Goal: Task Accomplishment & Management: Manage account settings

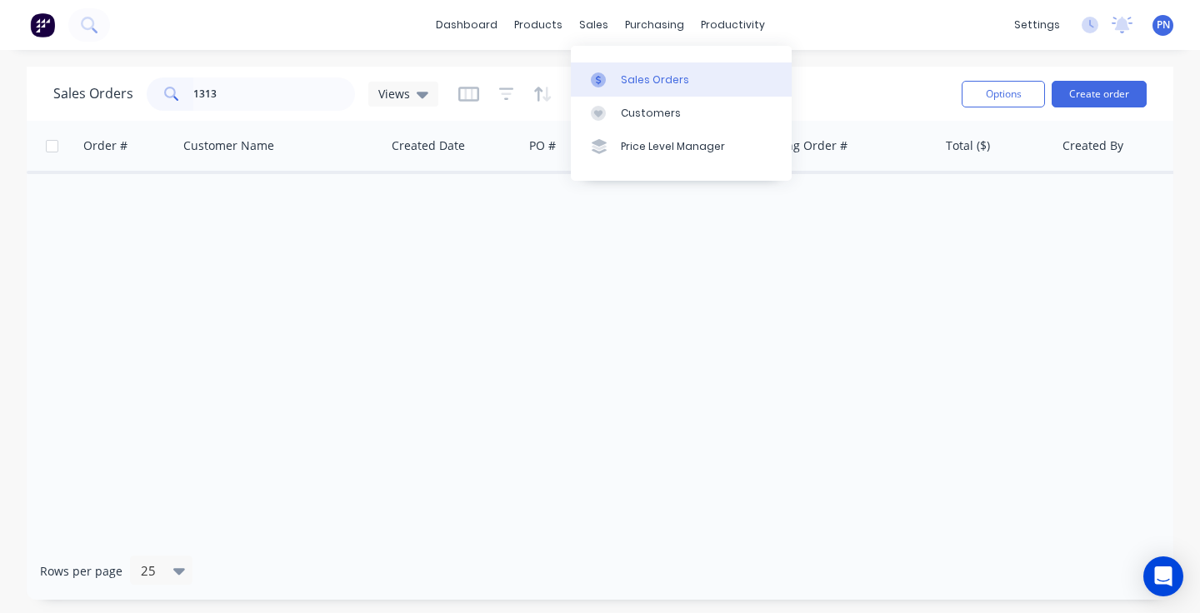
type input "1313"
click at [624, 74] on div "Sales Orders" at bounding box center [655, 79] width 68 height 15
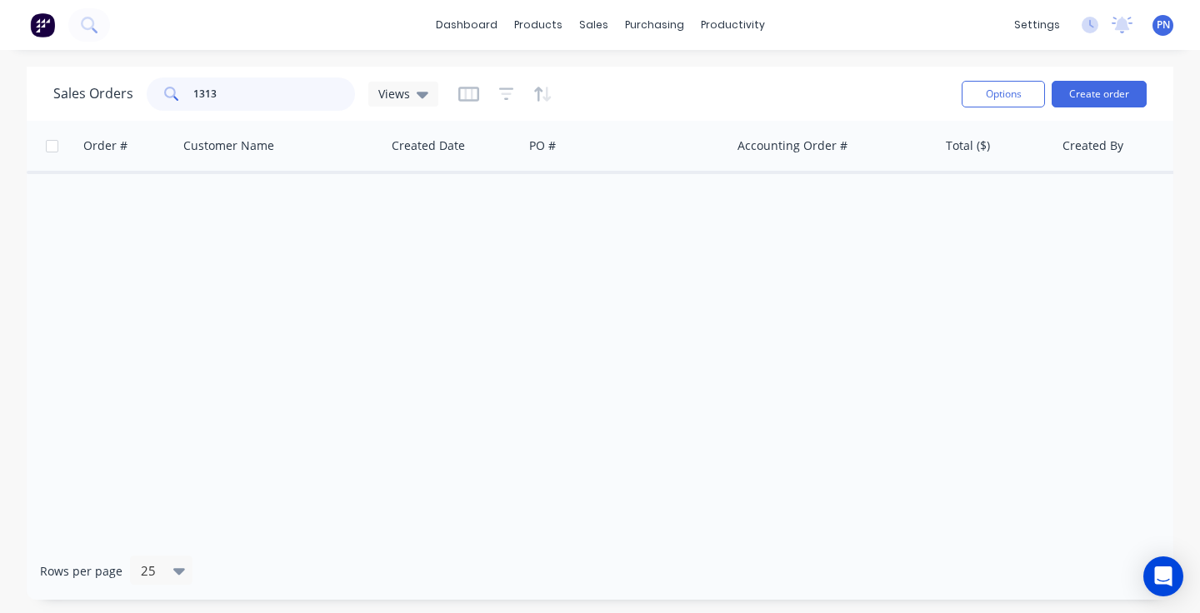
click at [288, 98] on input "1313" at bounding box center [274, 93] width 162 height 33
click at [542, 97] on icon "button" at bounding box center [546, 94] width 8 height 15
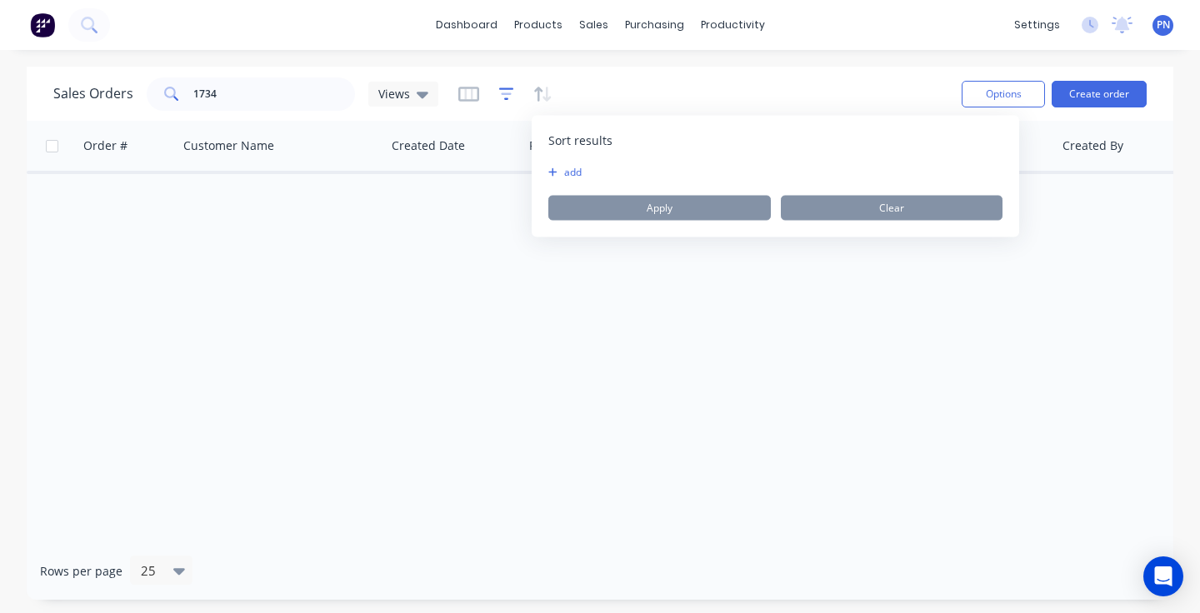
click at [500, 98] on icon "button" at bounding box center [506, 94] width 15 height 17
click at [537, 169] on button "add" at bounding box center [535, 172] width 42 height 13
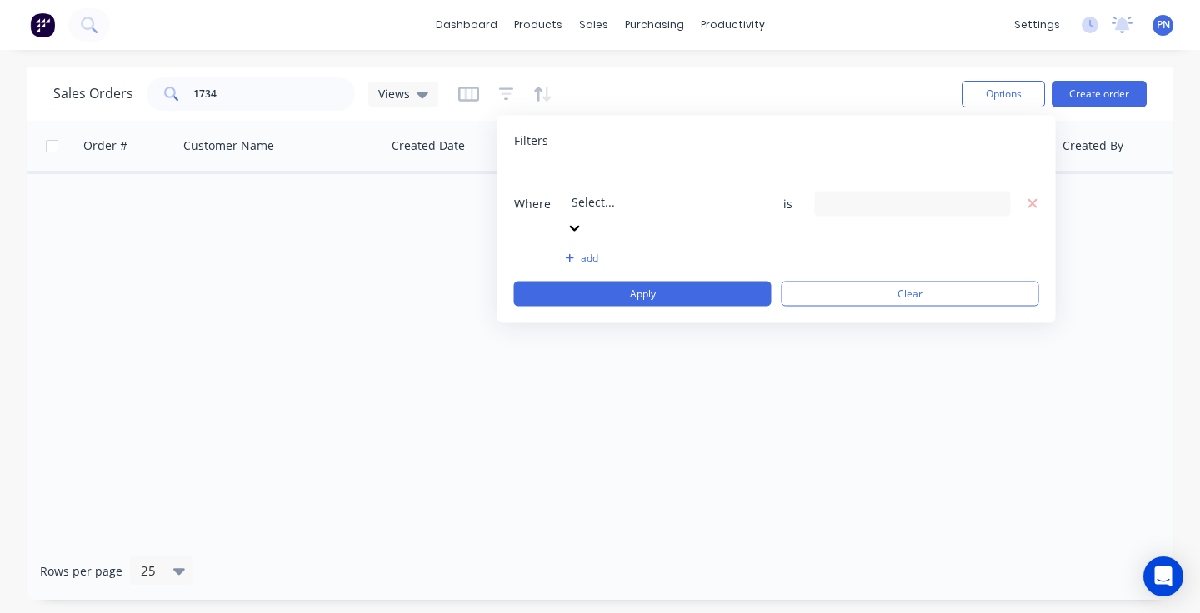
click at [593, 193] on div "Select..." at bounding box center [642, 201] width 140 height 17
click at [839, 195] on div "19 Status selected" at bounding box center [899, 203] width 151 height 17
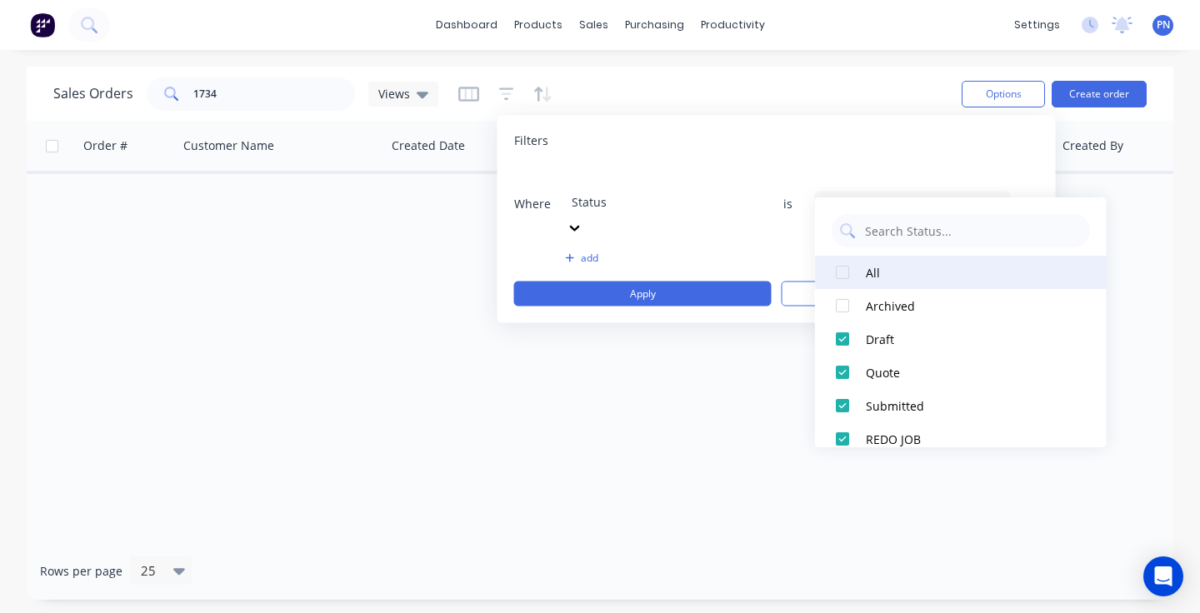
click at [847, 267] on div at bounding box center [842, 272] width 33 height 33
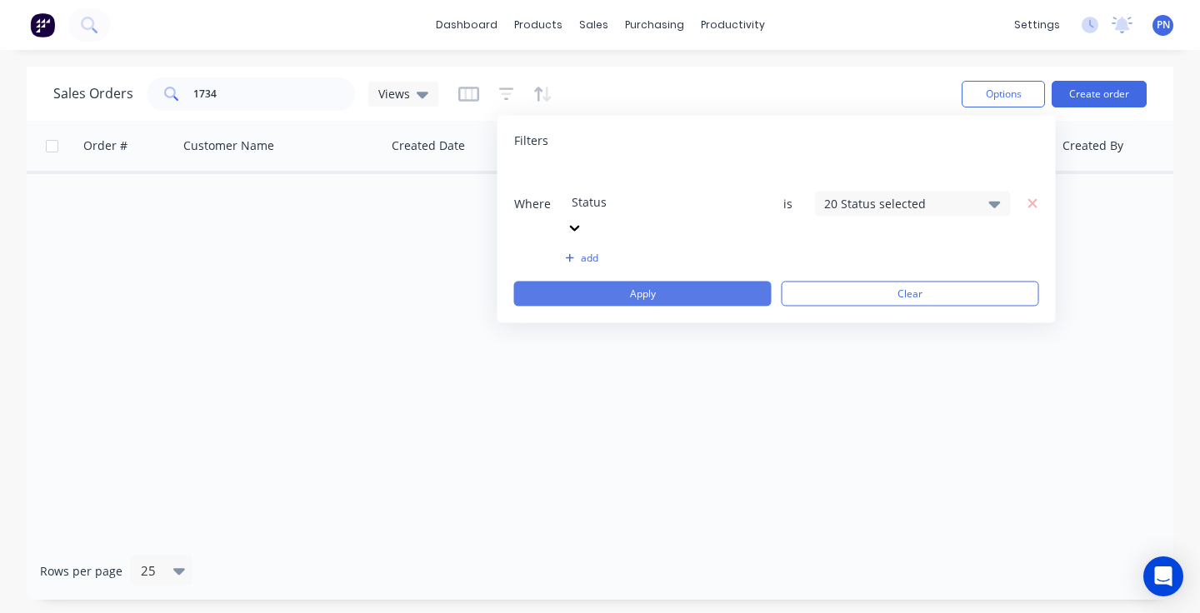
click at [723, 282] on button "Apply" at bounding box center [642, 294] width 257 height 25
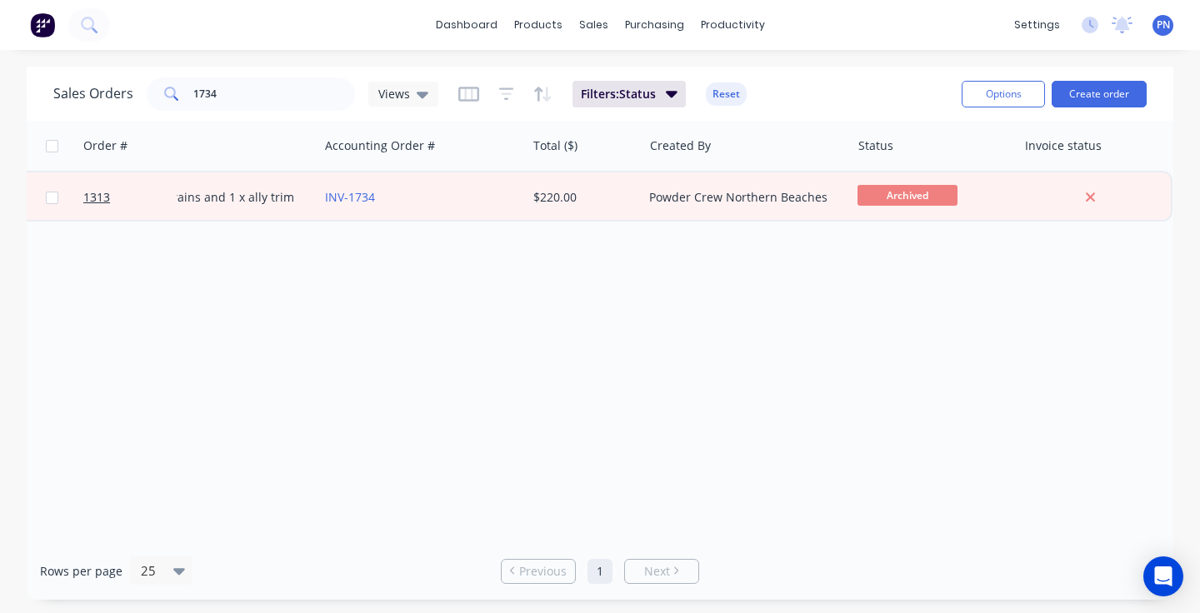
scroll to position [0, 412]
click at [291, 93] on input "1734" at bounding box center [274, 93] width 162 height 33
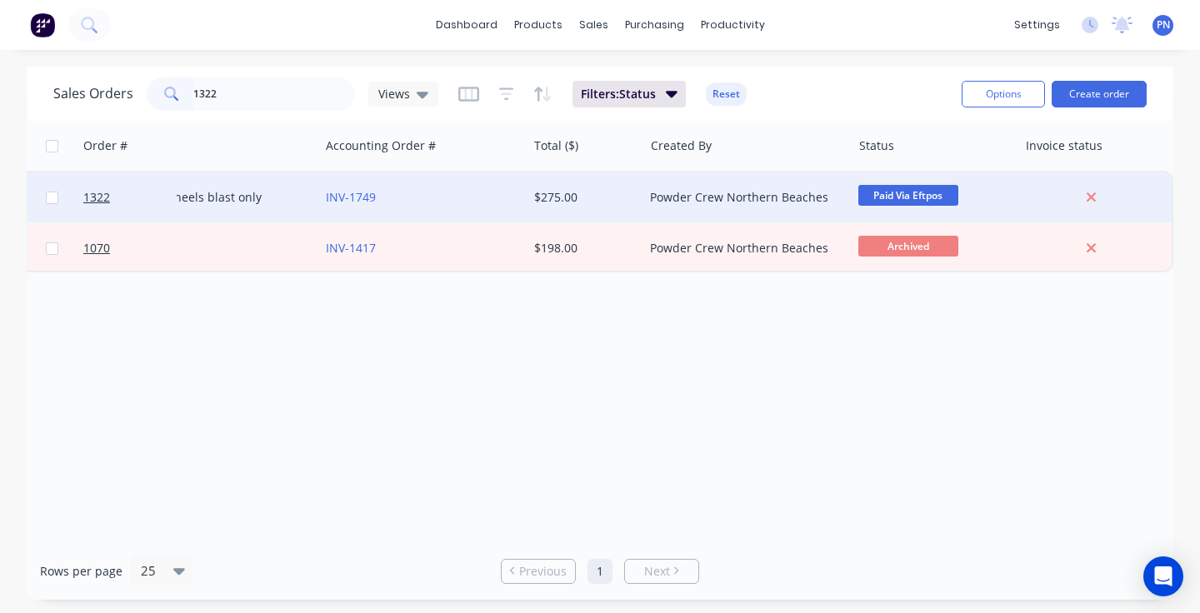
click at [936, 209] on div "Paid Via Eftpos" at bounding box center [930, 197] width 145 height 25
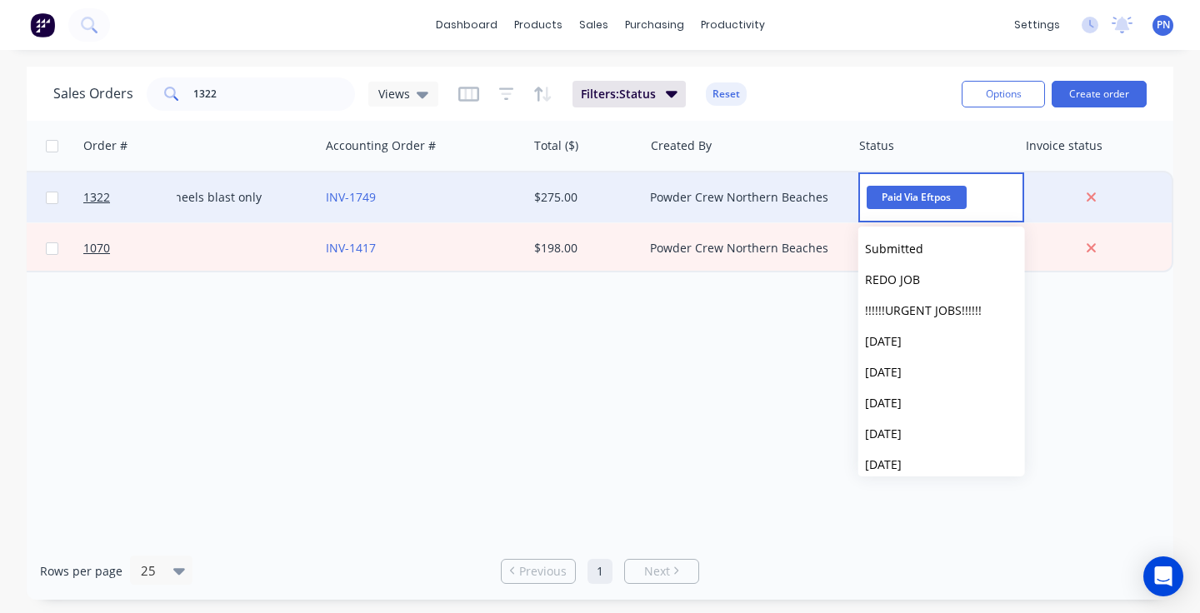
click at [927, 197] on span "Paid Via Eftpos" at bounding box center [917, 197] width 100 height 22
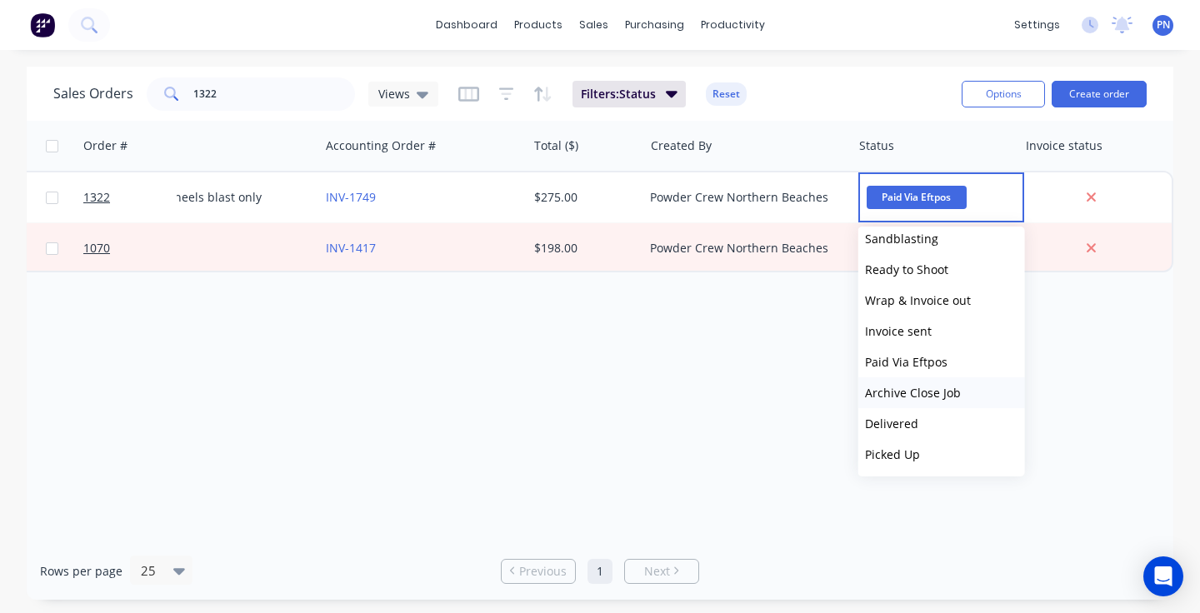
scroll to position [287, 0]
click at [924, 391] on span "Archive Close Job" at bounding box center [913, 393] width 96 height 16
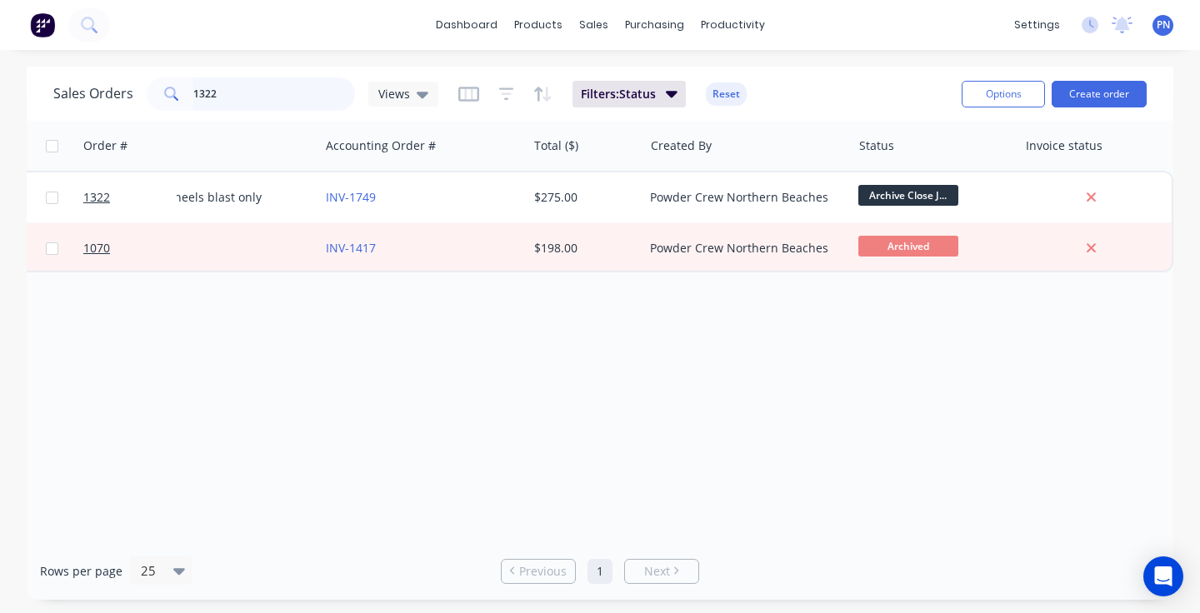
click at [220, 88] on input "1322" at bounding box center [274, 93] width 162 height 33
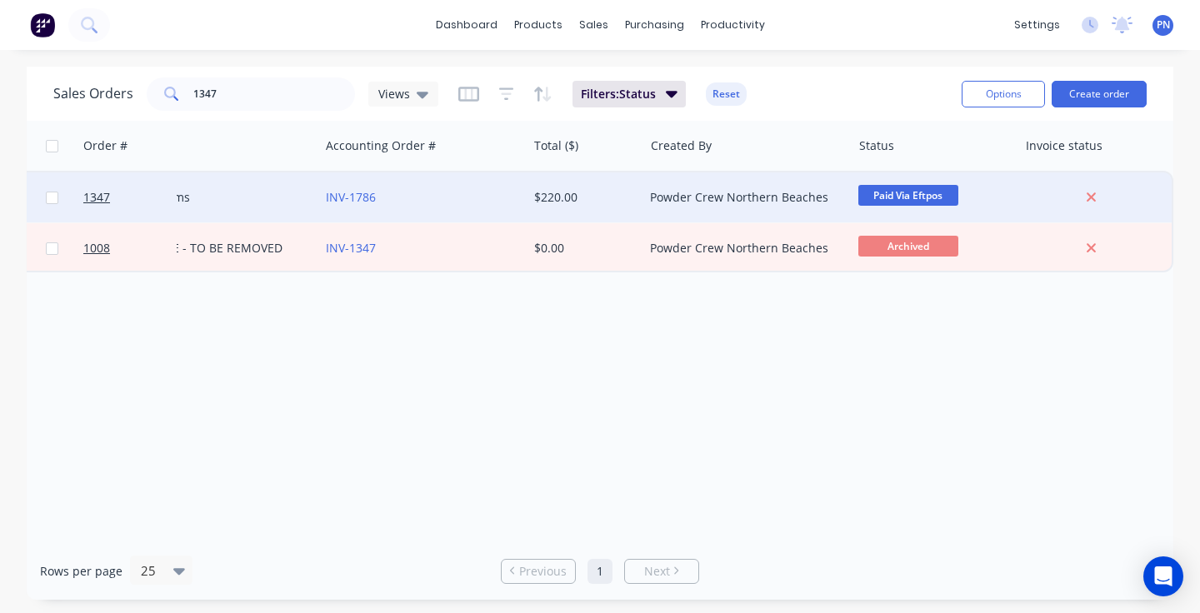
click at [892, 191] on span "Paid Via Eftpos" at bounding box center [908, 195] width 100 height 21
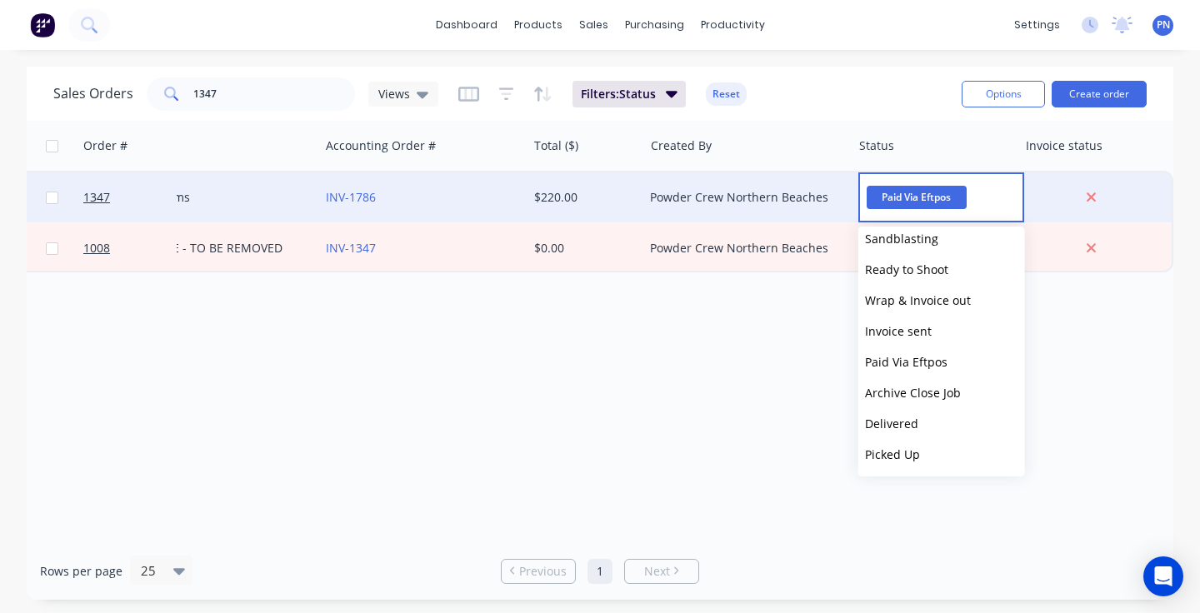
click at [896, 391] on span "Archive Close Job" at bounding box center [913, 393] width 96 height 16
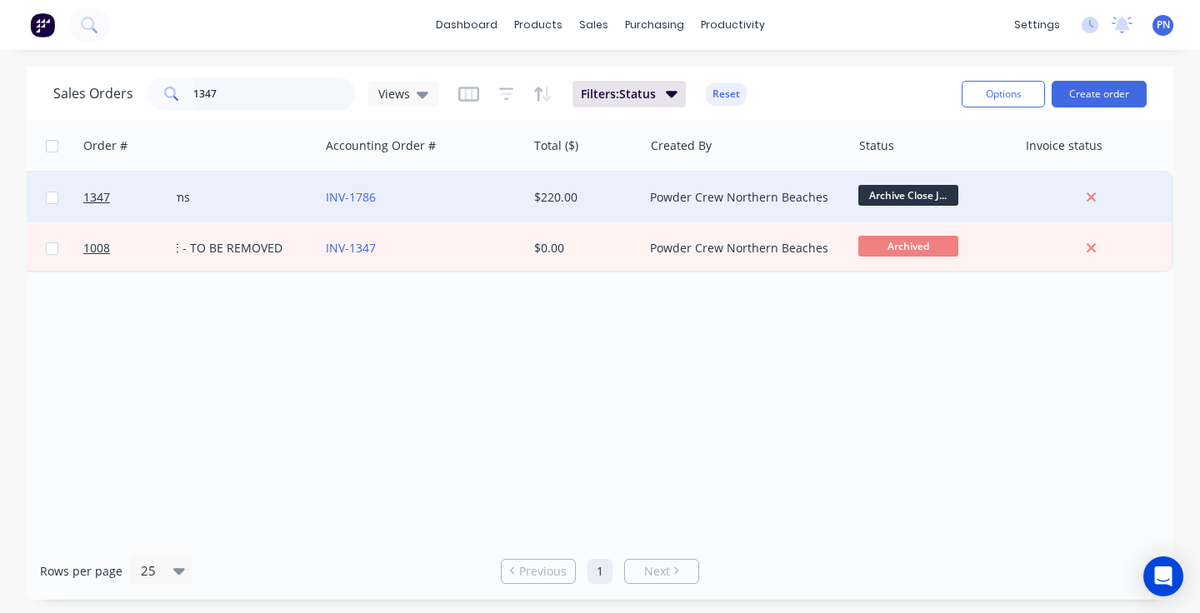
click at [252, 94] on input "1347" at bounding box center [274, 93] width 162 height 33
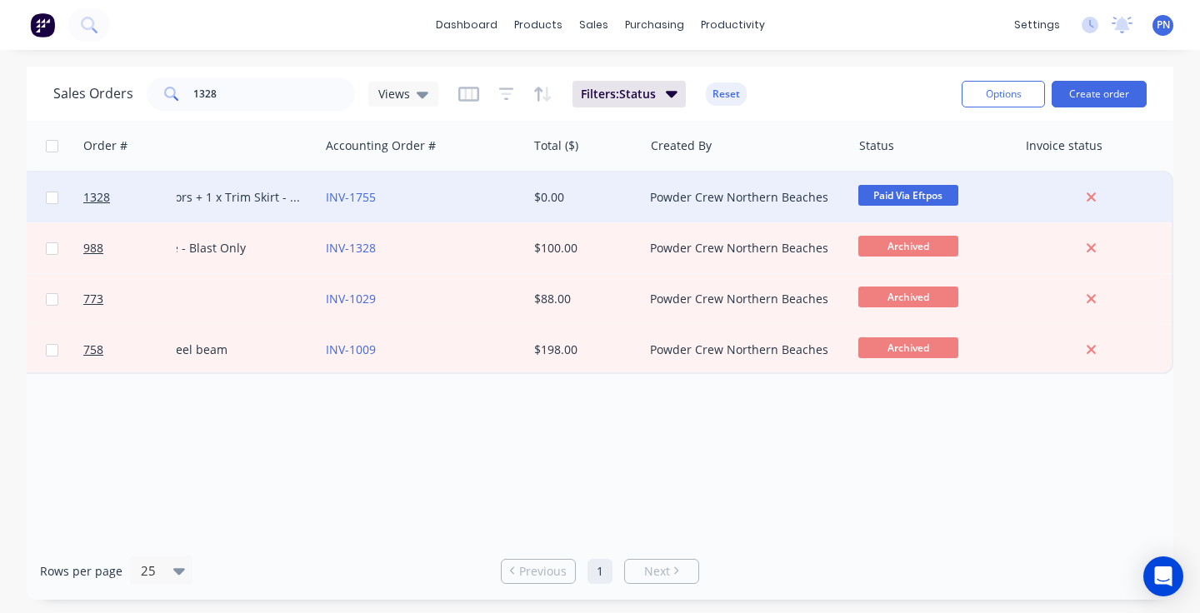
click at [864, 196] on span "Paid Via Eftpos" at bounding box center [908, 195] width 100 height 21
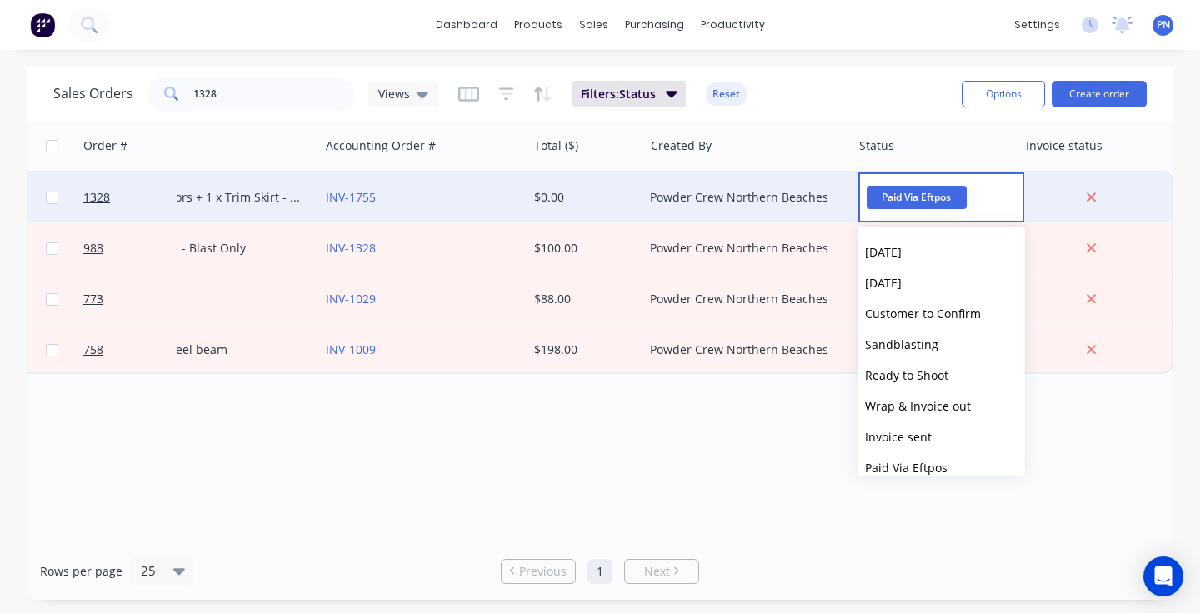
scroll to position [246, 0]
click at [898, 428] on span "Archive Close Job" at bounding box center [913, 435] width 96 height 16
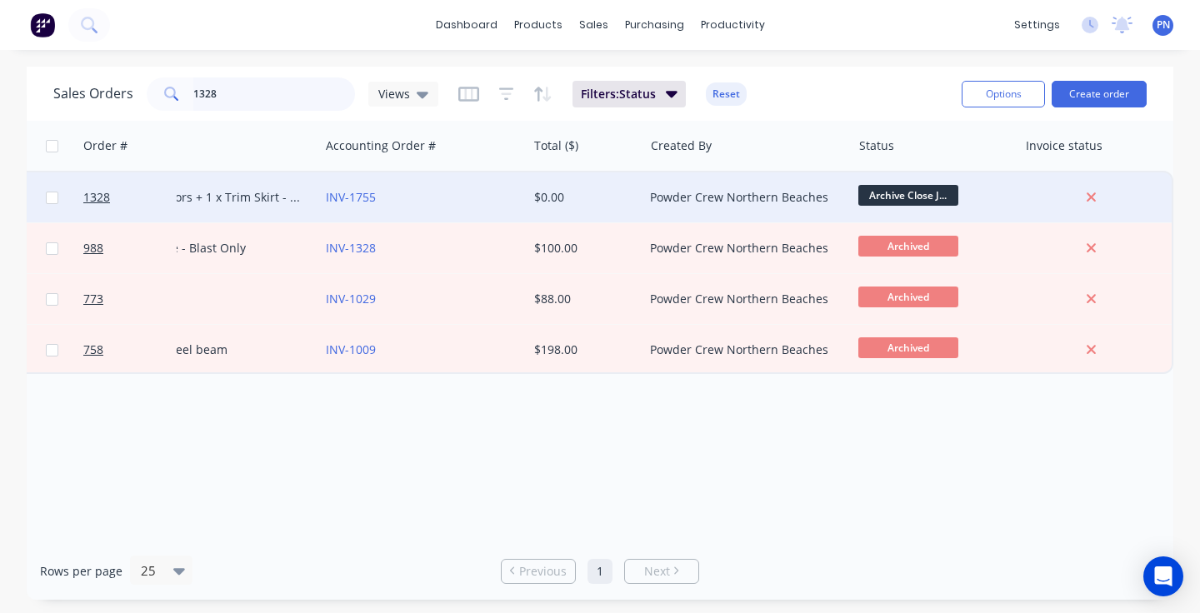
click at [249, 94] on input "1328" at bounding box center [274, 93] width 162 height 33
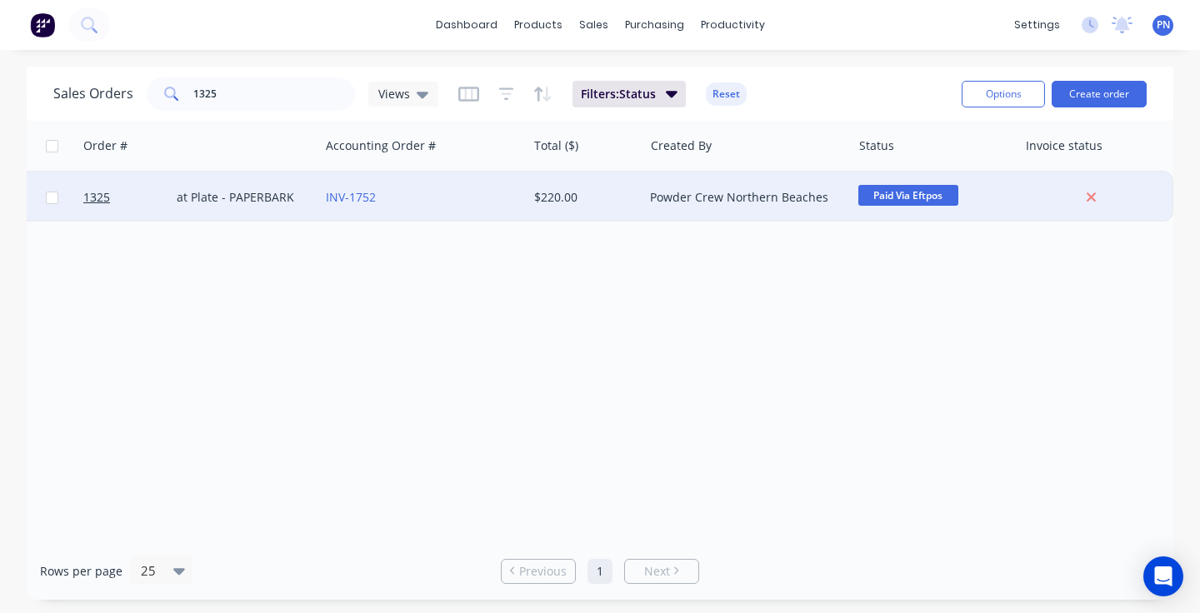
click at [887, 197] on span "Paid Via Eftpos" at bounding box center [908, 195] width 100 height 21
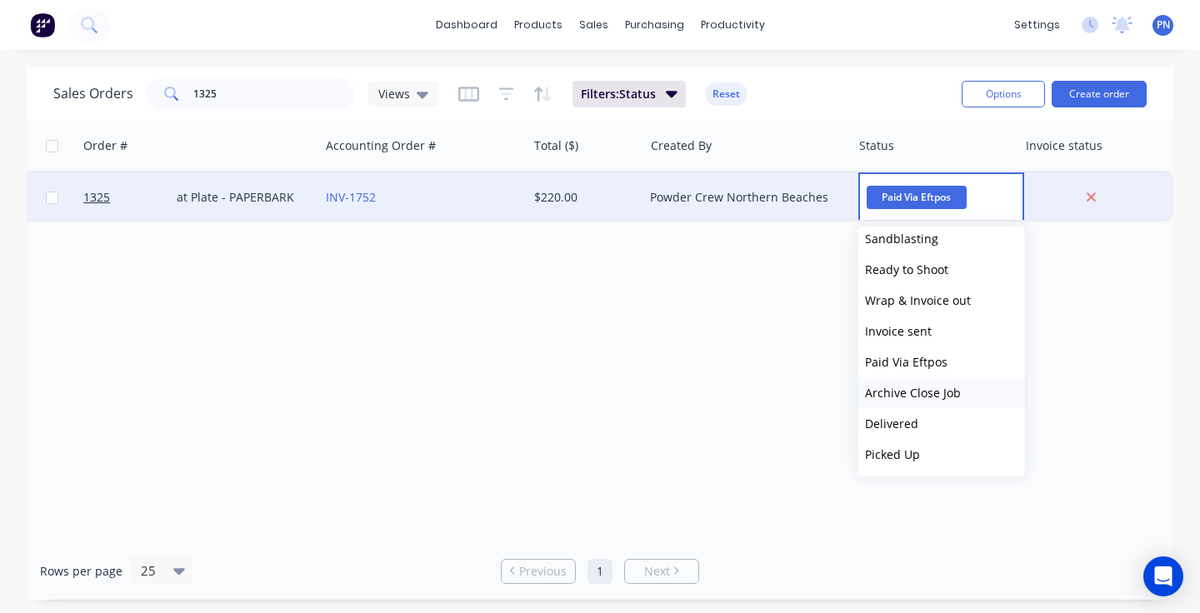
scroll to position [287, 0]
click at [899, 395] on span "Archive Close Job" at bounding box center [913, 393] width 96 height 16
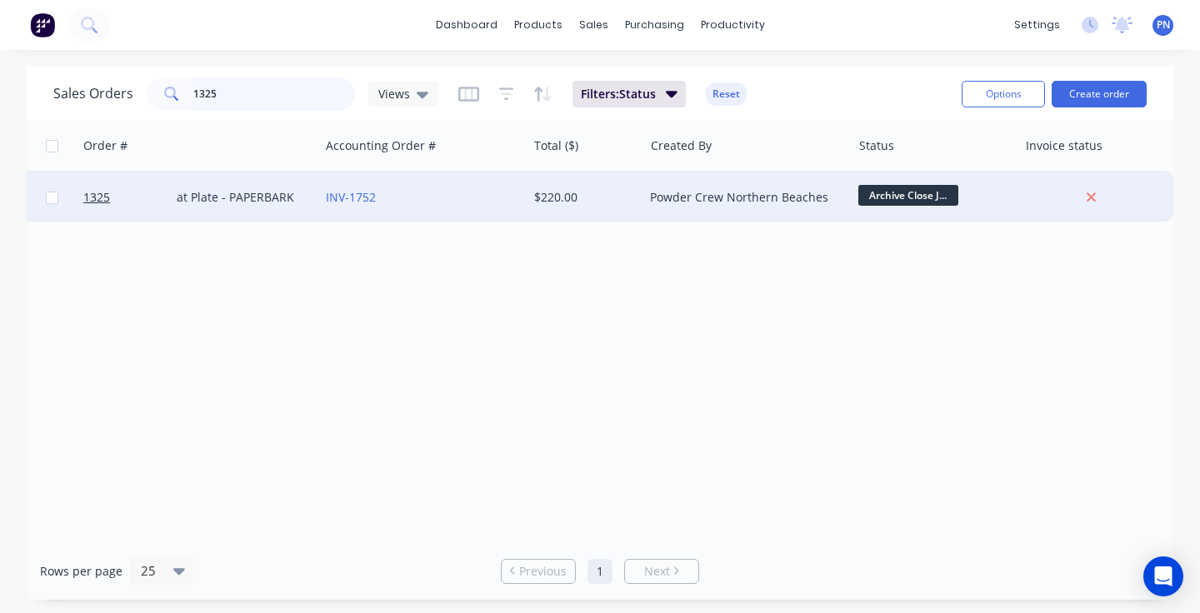
click at [252, 99] on input "1325" at bounding box center [274, 93] width 162 height 33
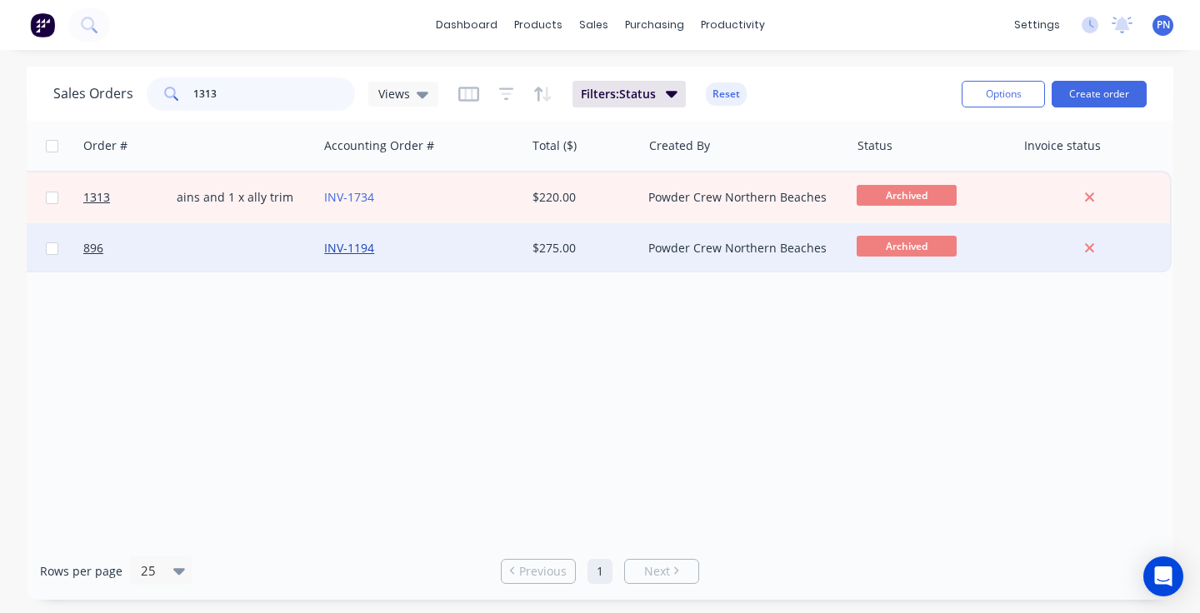
scroll to position [0, 412]
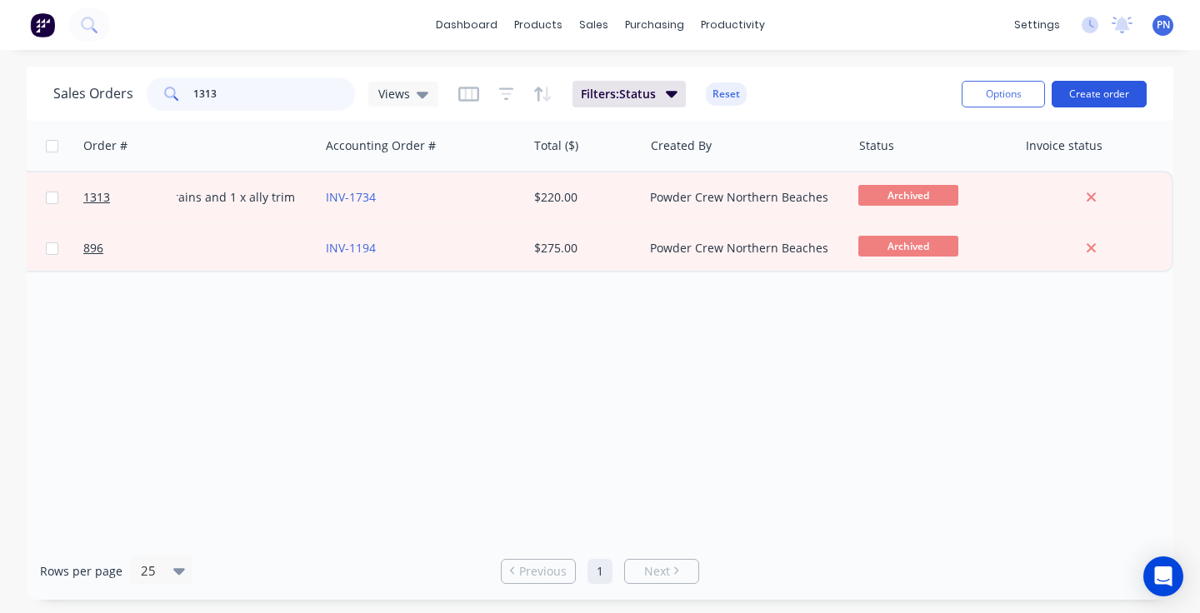
type input "1313"
click at [1077, 93] on button "Create order" at bounding box center [1098, 94] width 95 height 27
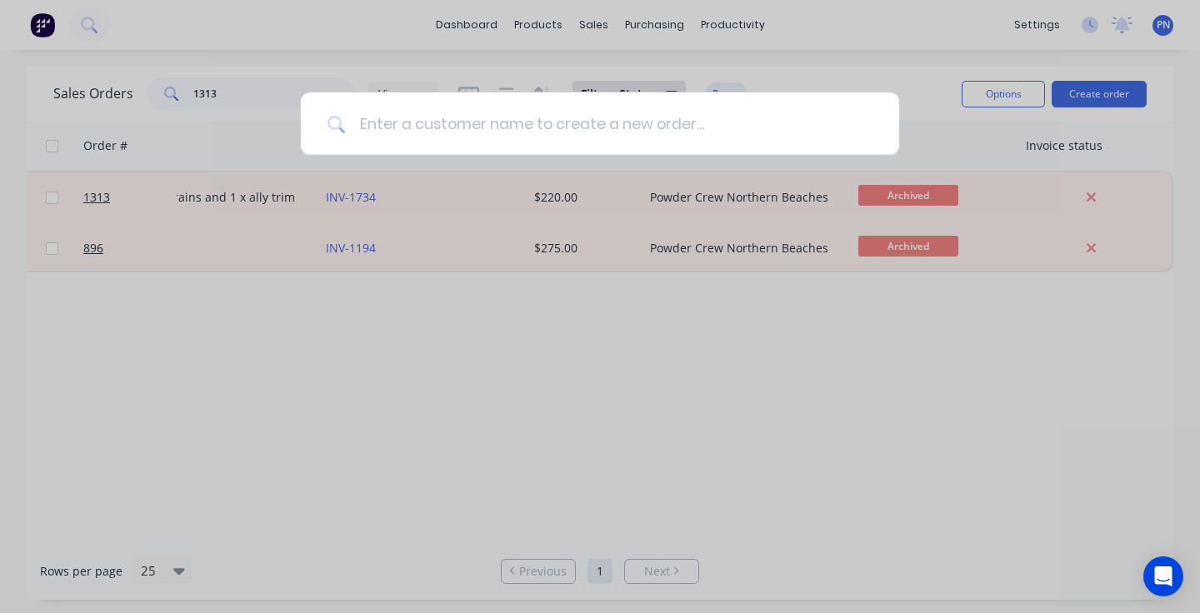
click at [770, 124] on input at bounding box center [609, 123] width 527 height 62
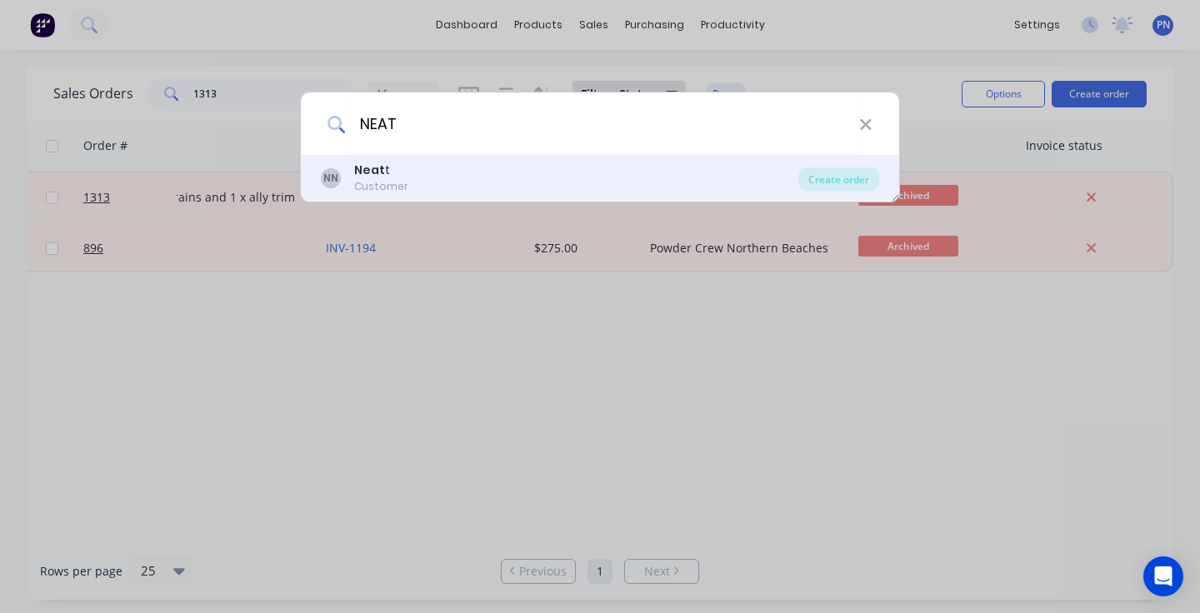
type input "NEAT"
click at [499, 177] on div "NN Neat t Customer" at bounding box center [559, 178] width 477 height 32
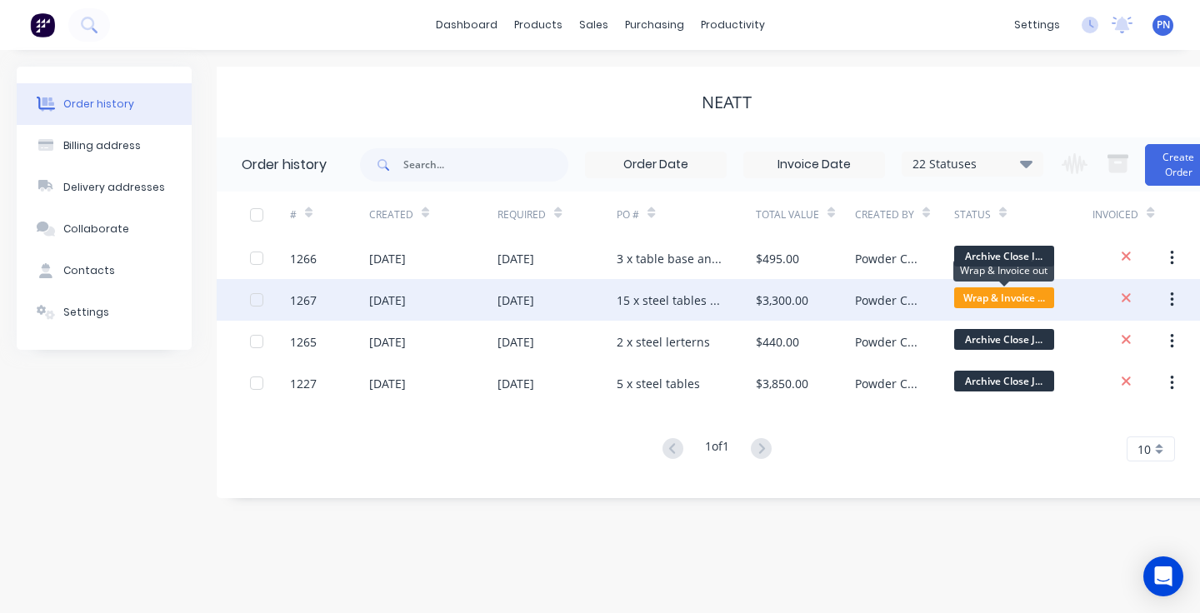
click at [1014, 300] on span "Wrap & Invoice ..." at bounding box center [1004, 297] width 100 height 21
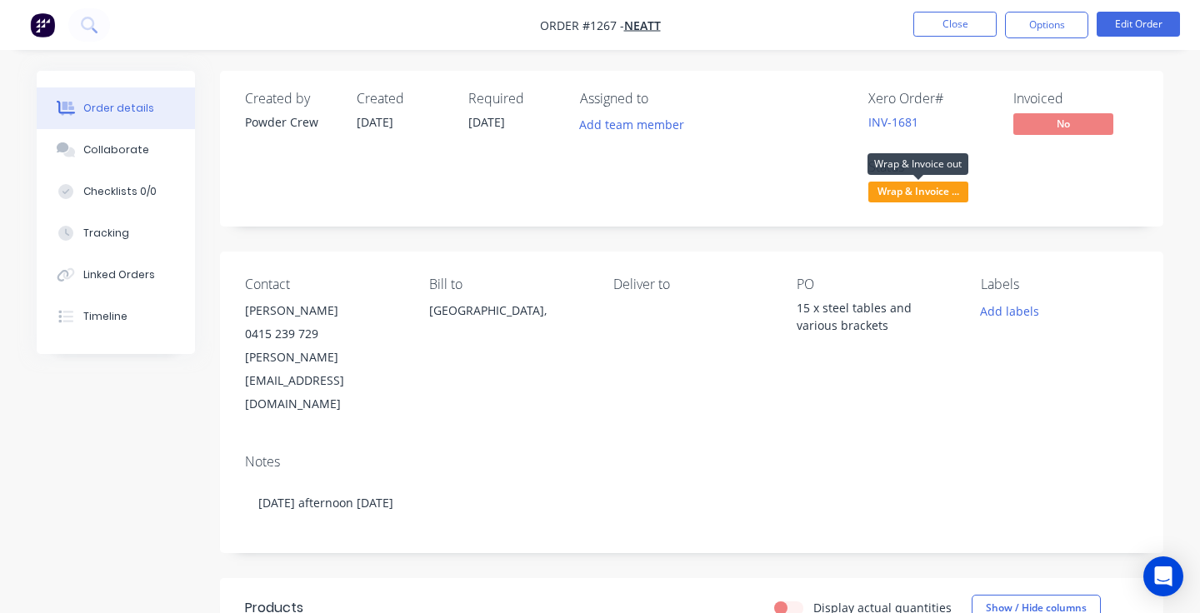
click at [955, 187] on span "Wrap & Invoice ..." at bounding box center [918, 192] width 100 height 21
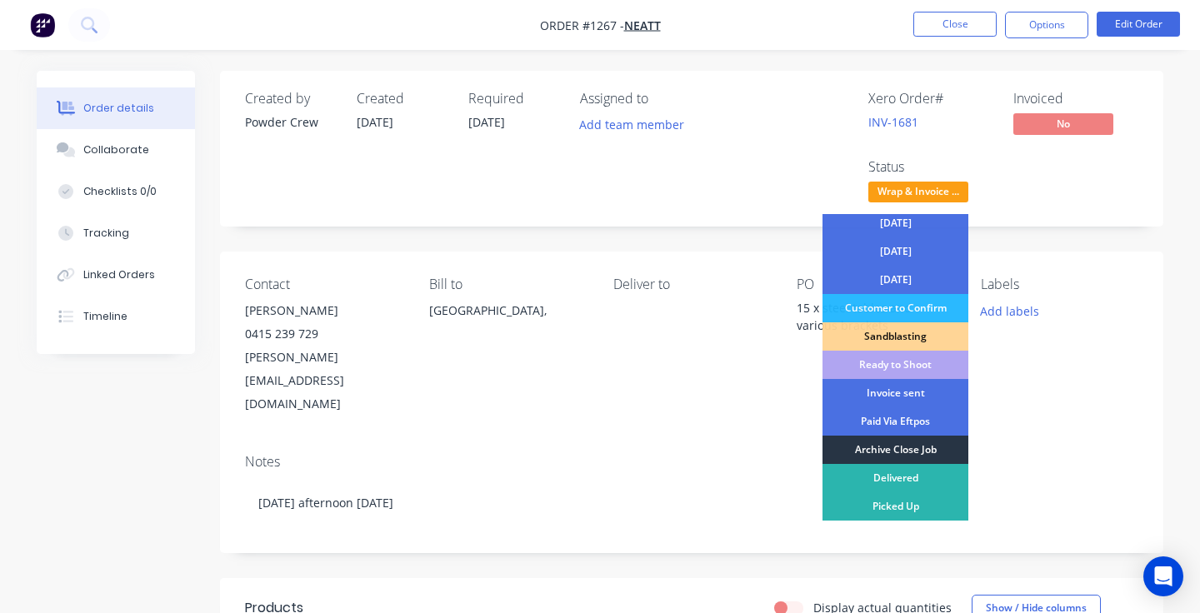
scroll to position [147, 0]
click at [907, 443] on div "Archive Close Job" at bounding box center [895, 450] width 146 height 28
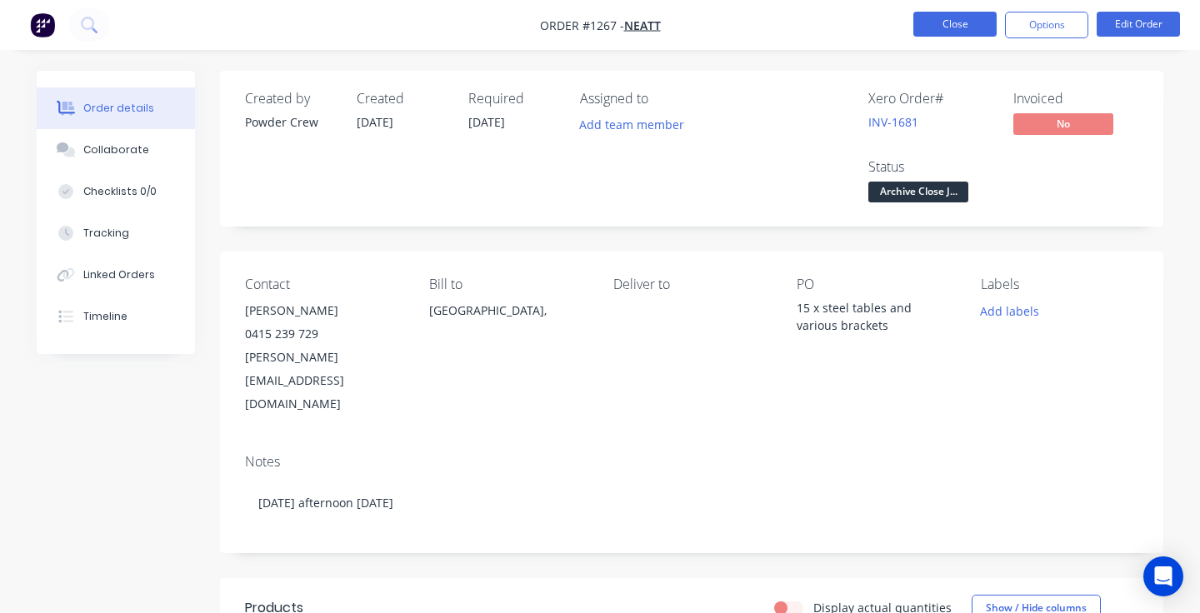
click at [955, 23] on button "Close" at bounding box center [954, 24] width 83 height 25
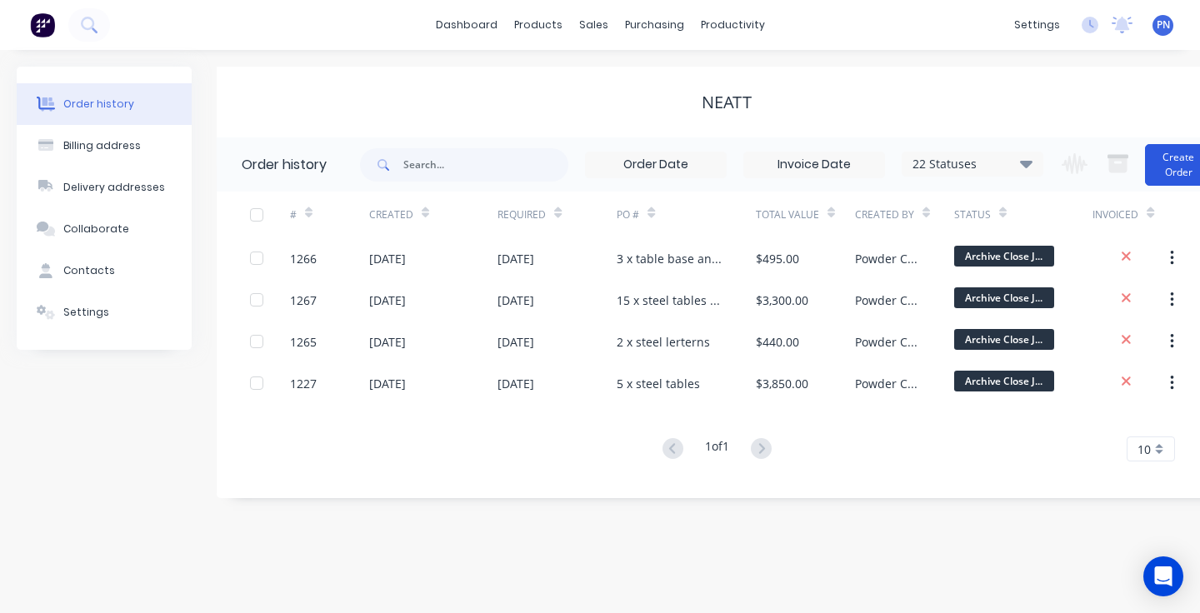
click at [1176, 164] on button "Create Order" at bounding box center [1178, 165] width 67 height 42
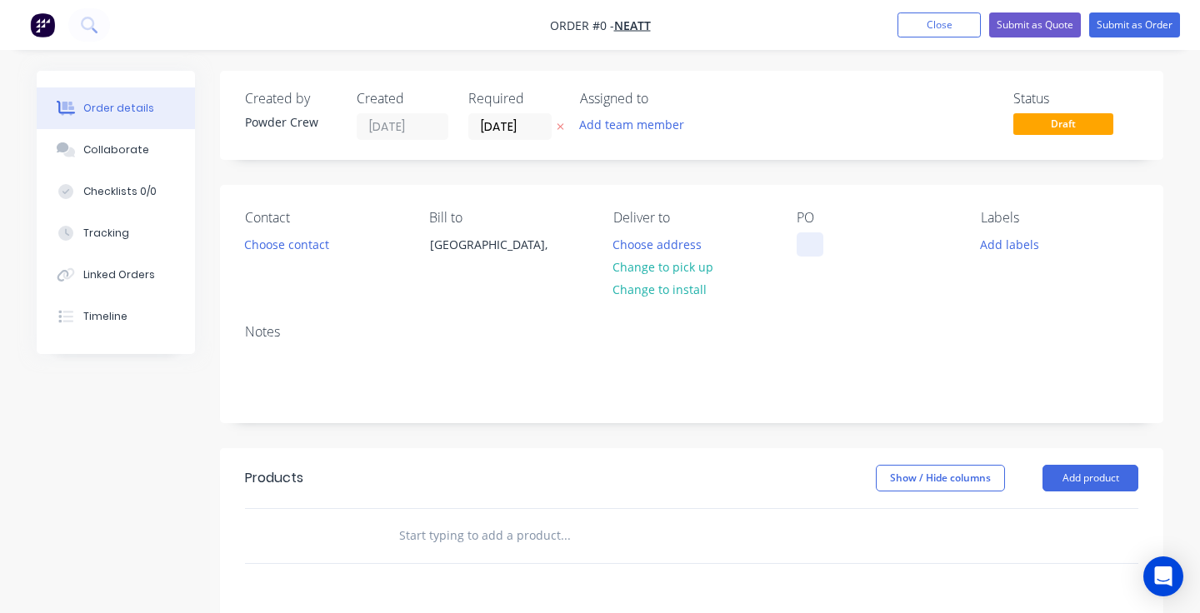
click at [808, 244] on div at bounding box center [810, 244] width 27 height 24
paste div
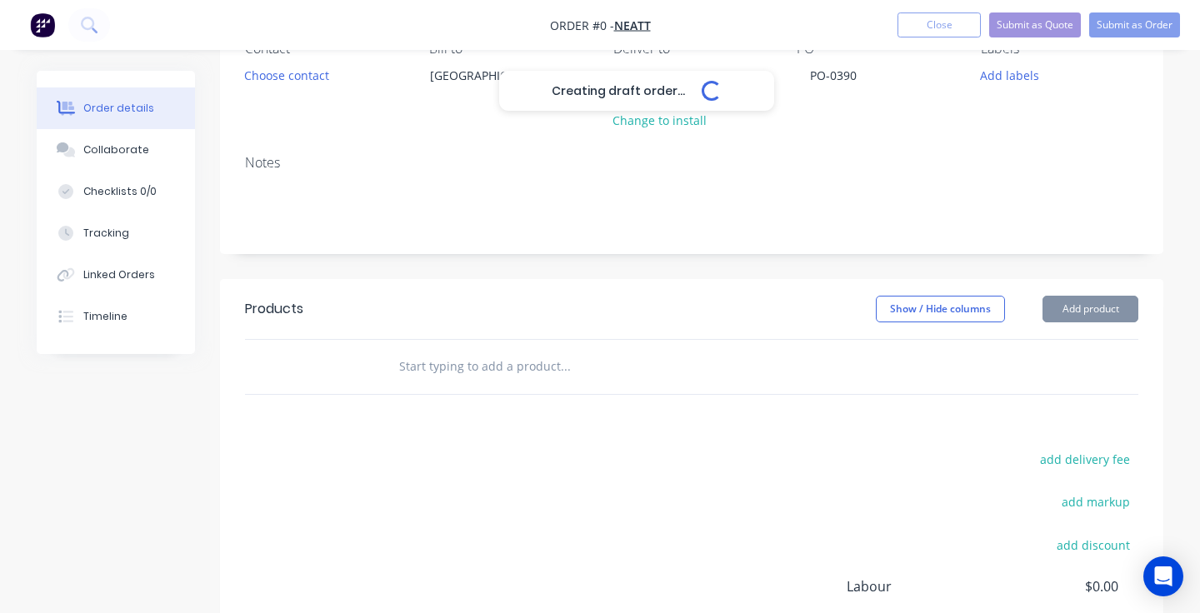
click at [1068, 303] on div "Creating draft order... Loading... Order details Collaborate Checklists 0/0 Tra…" at bounding box center [600, 361] width 1160 height 918
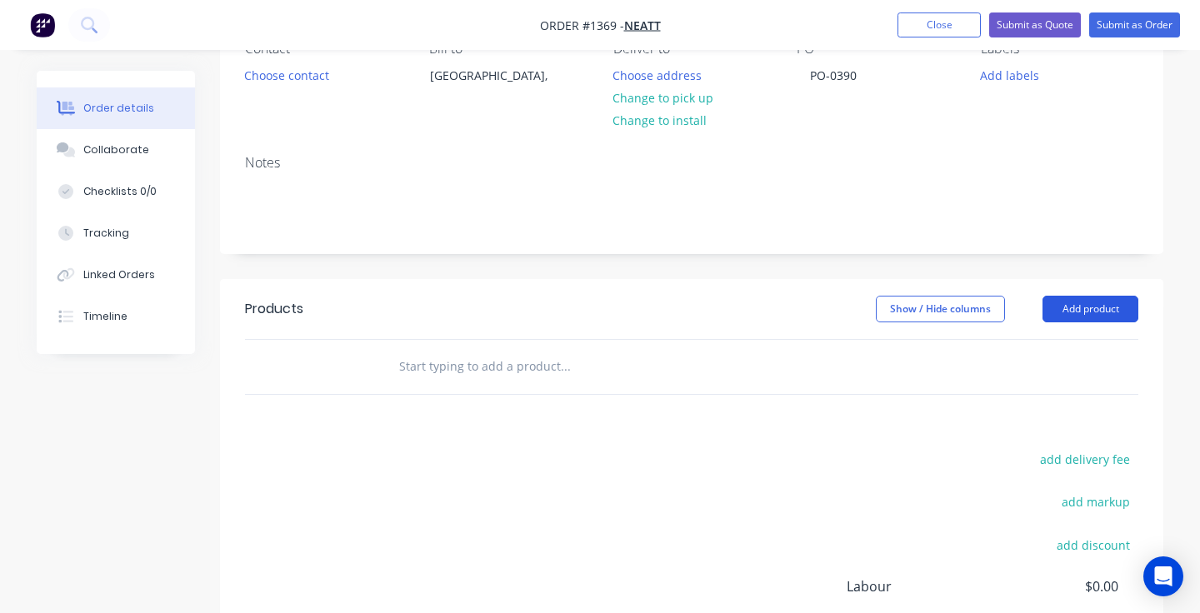
click at [1074, 312] on button "Add product" at bounding box center [1090, 309] width 96 height 27
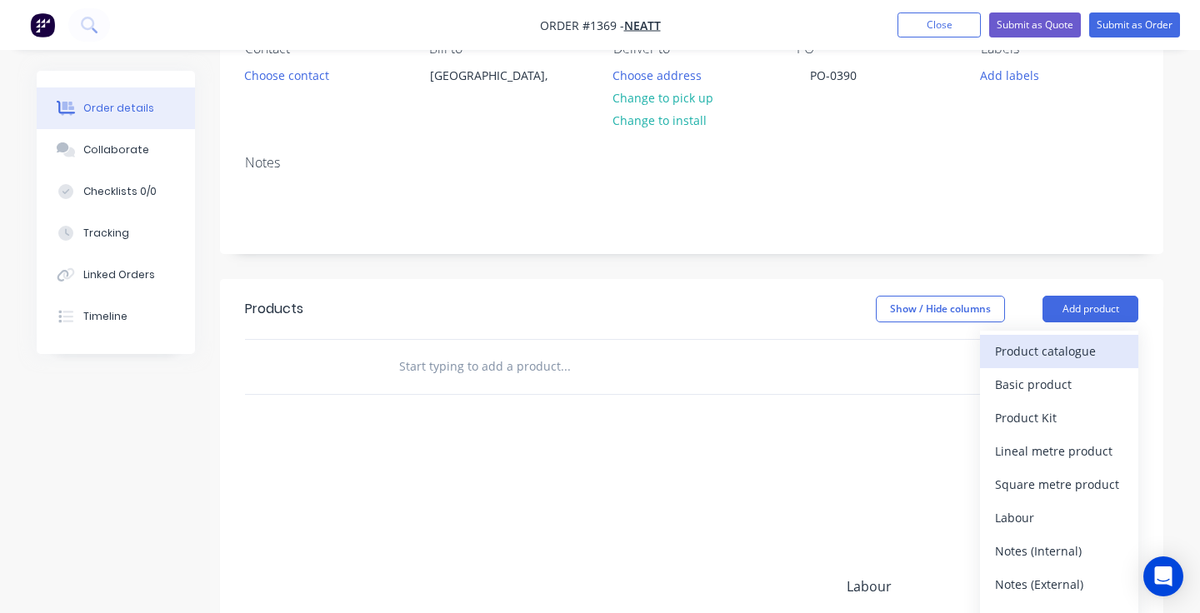
click at [1061, 354] on div "Product catalogue" at bounding box center [1059, 351] width 128 height 24
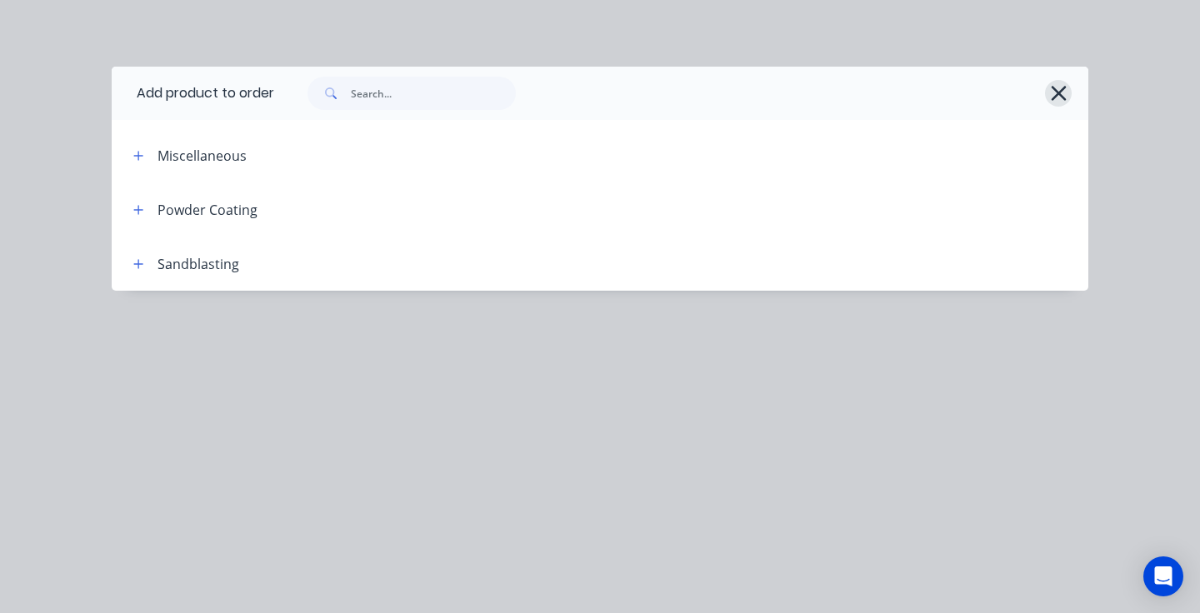
click at [1064, 83] on icon "button" at bounding box center [1058, 93] width 17 height 23
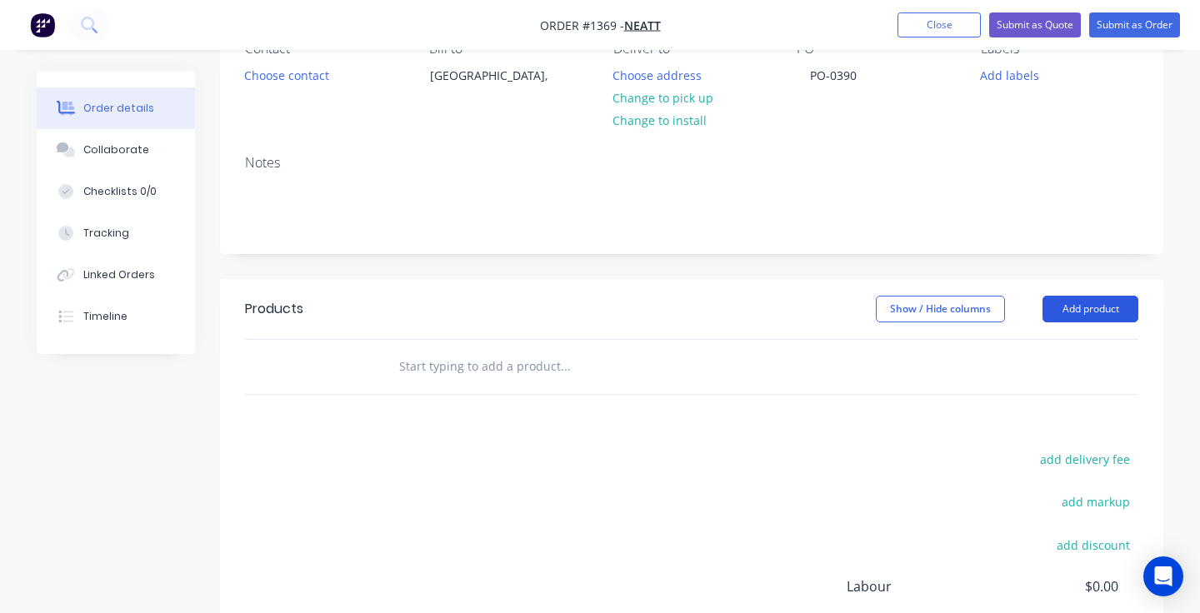
click at [1097, 309] on button "Add product" at bounding box center [1090, 309] width 96 height 27
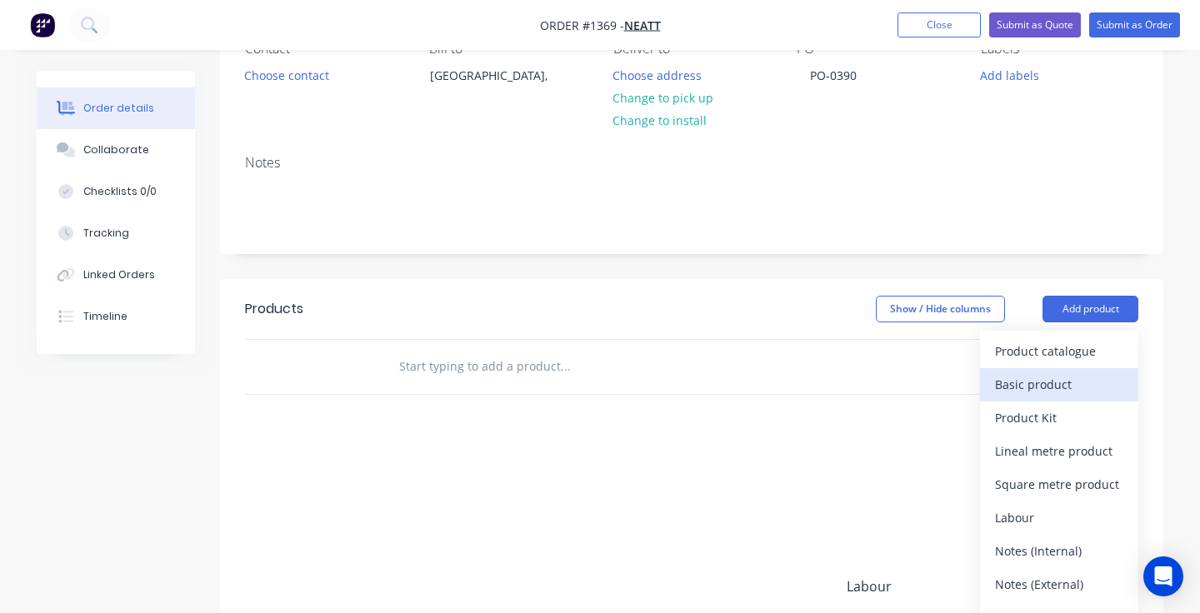
click at [1049, 389] on div "Basic product" at bounding box center [1059, 384] width 128 height 24
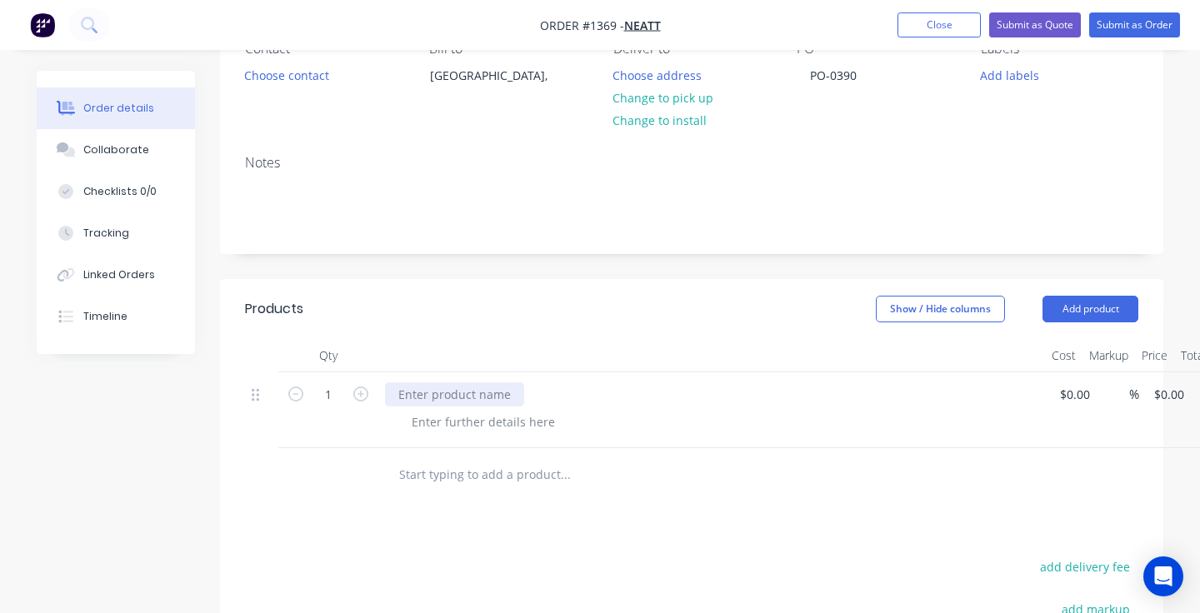
click at [482, 387] on div at bounding box center [454, 394] width 139 height 24
paste div
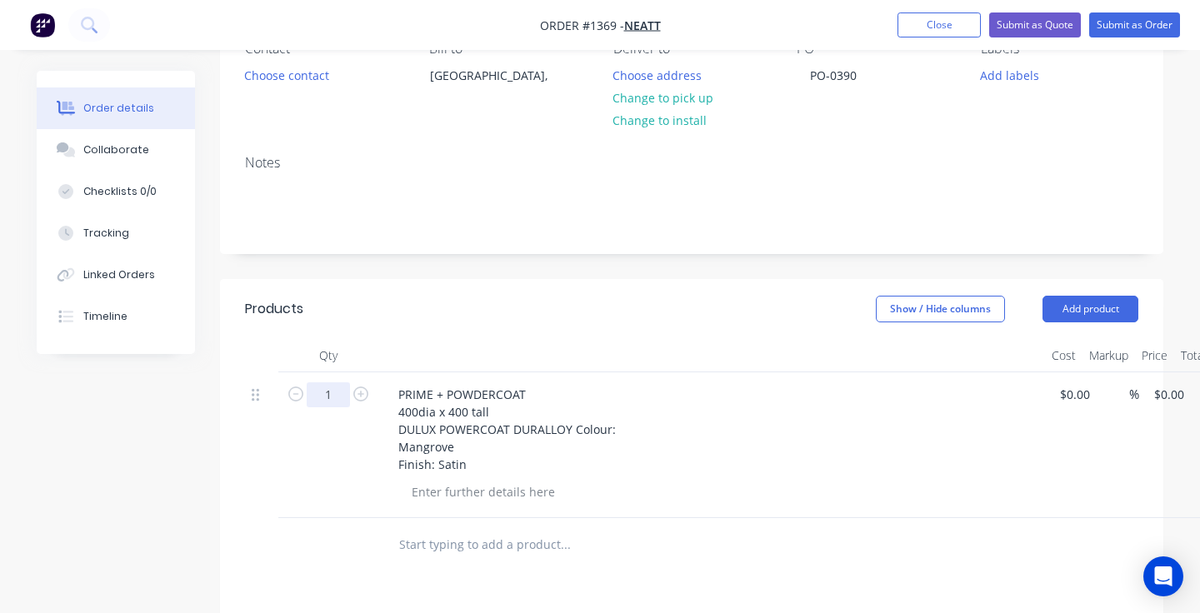
click at [335, 392] on input "1" at bounding box center [328, 394] width 43 height 25
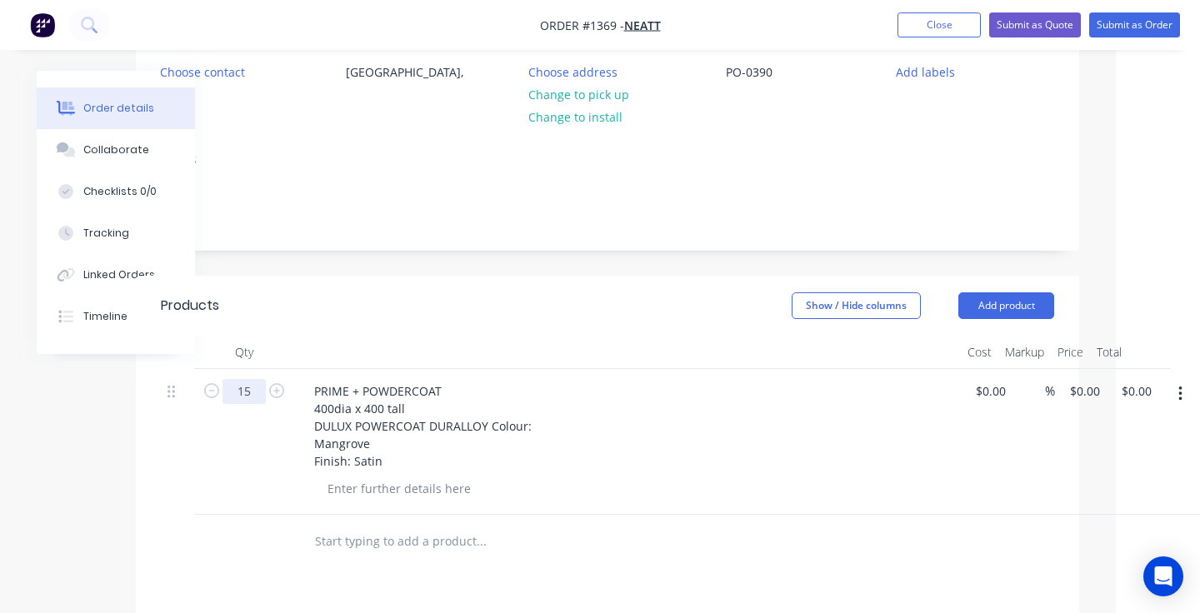
scroll to position [172, 84]
type input "15"
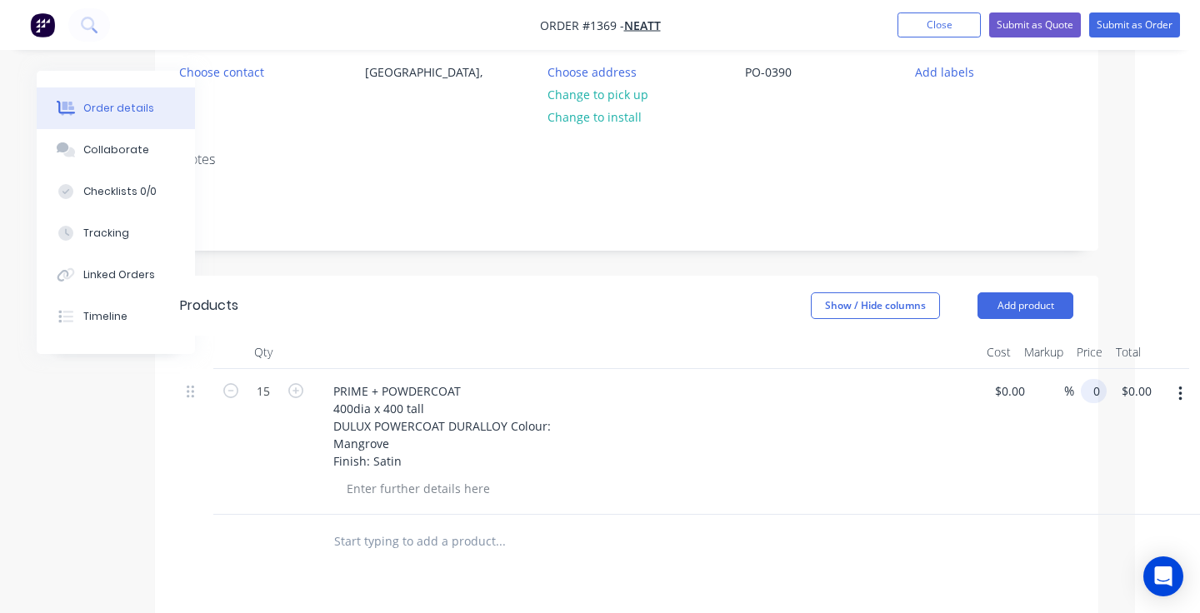
click at [1080, 392] on div "0 0" at bounding box center [1090, 442] width 32 height 146
type input "$75.00"
type input "$1,125.00"
click at [998, 426] on div "$0.00 $0.00" at bounding box center [1006, 442] width 52 height 146
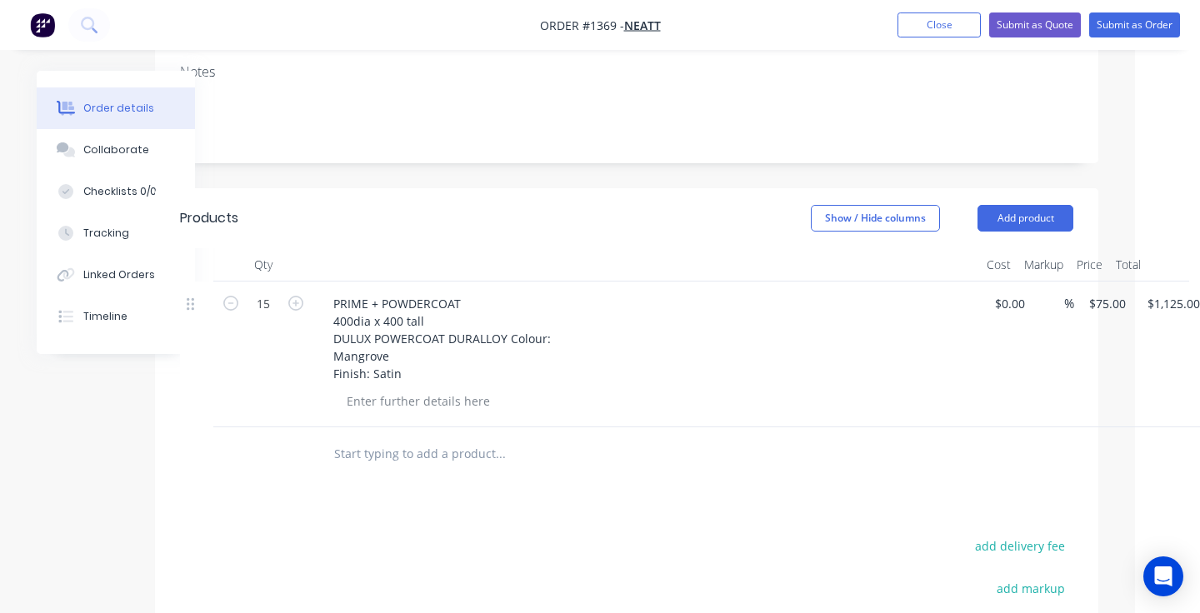
scroll to position [213, 65]
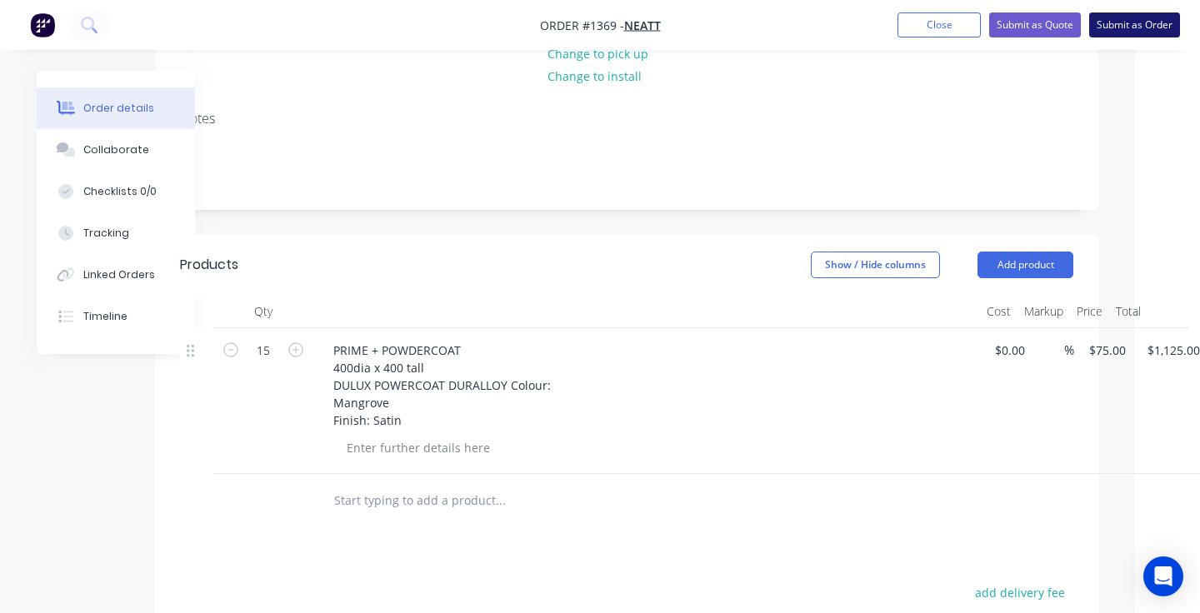
click at [1116, 26] on button "Submit as Order" at bounding box center [1134, 24] width 91 height 25
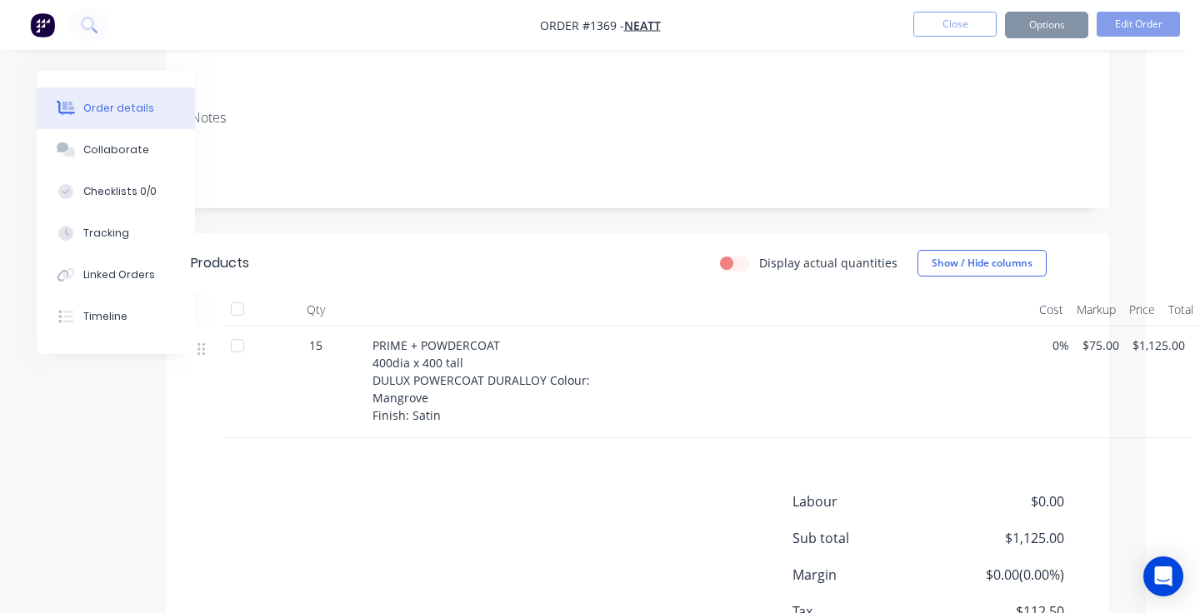
scroll to position [0, 0]
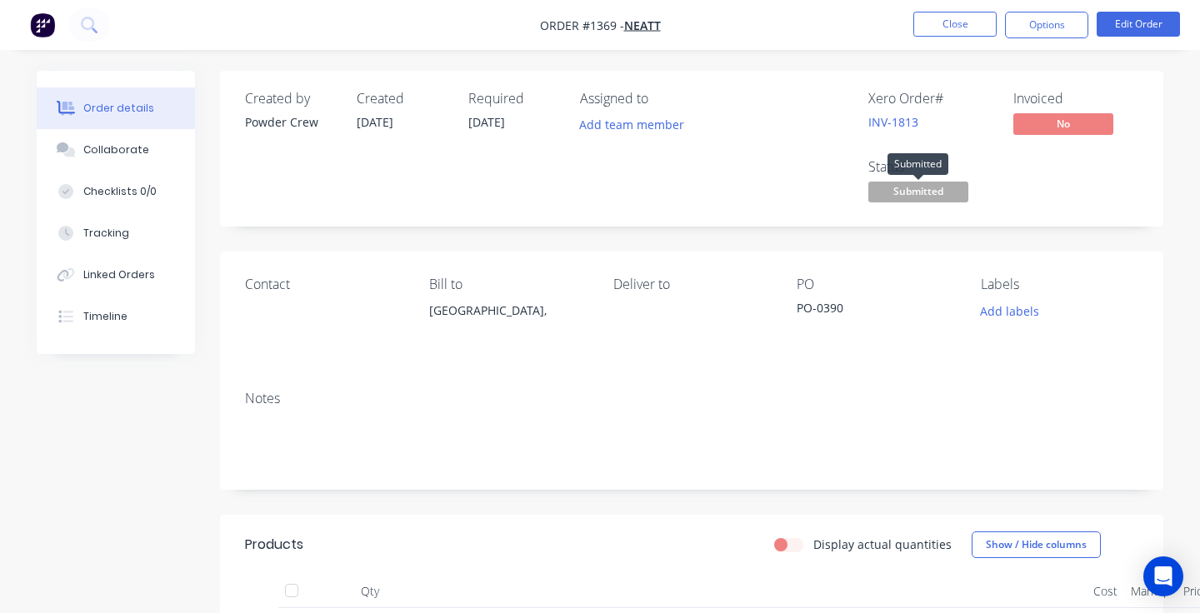
click at [948, 190] on span "Submitted" at bounding box center [918, 192] width 100 height 21
click at [1029, 165] on div "Xero Order # INV-1813 Invoiced No Status Submitted" at bounding box center [943, 149] width 392 height 116
click at [977, 25] on button "Close" at bounding box center [954, 24] width 83 height 25
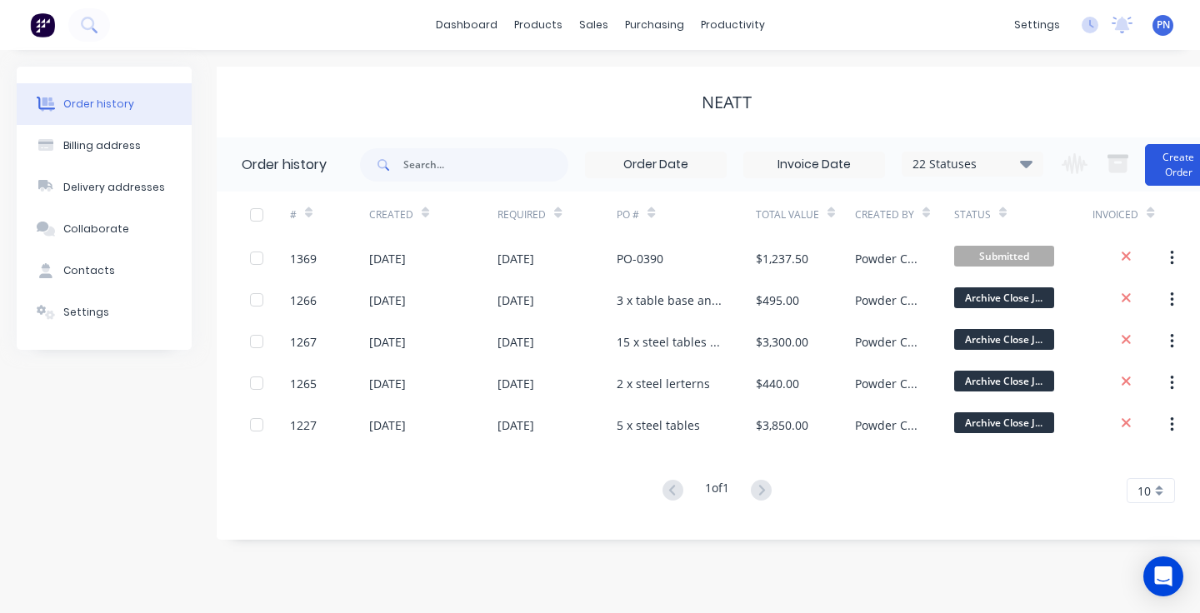
click at [1176, 176] on button "Create Order" at bounding box center [1178, 165] width 67 height 42
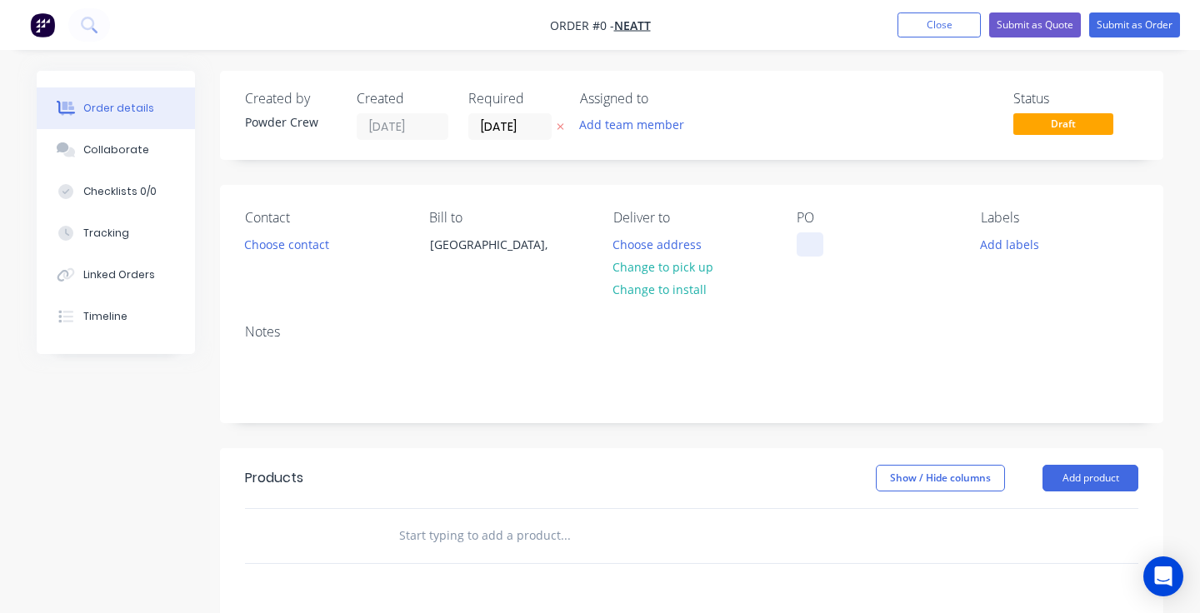
click at [822, 237] on div at bounding box center [810, 244] width 27 height 24
paste div
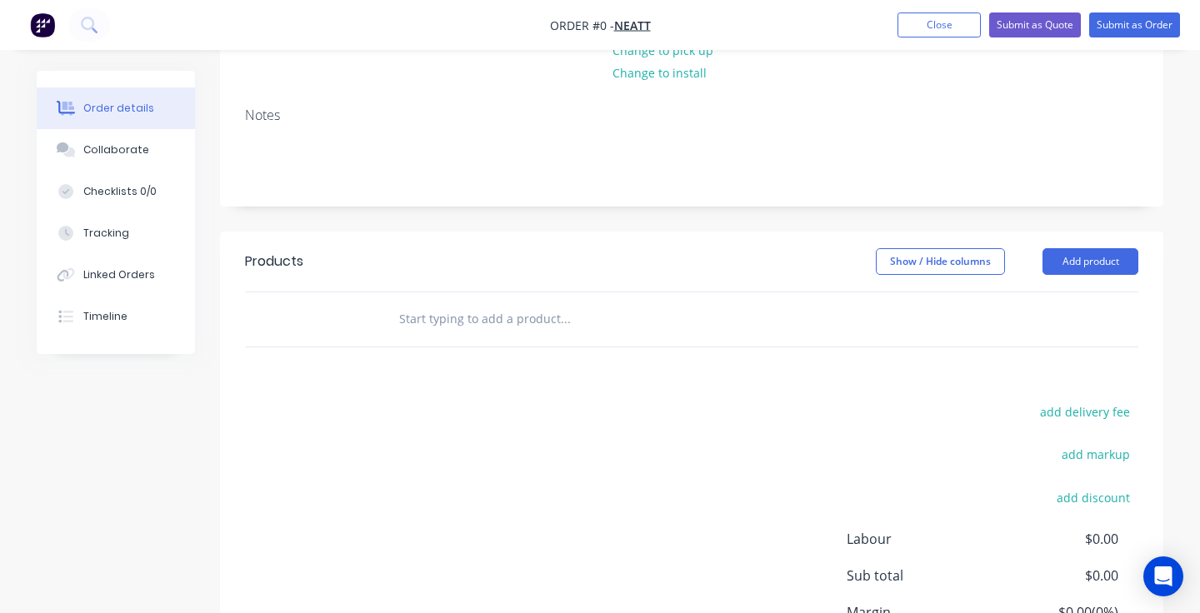
scroll to position [284, 0]
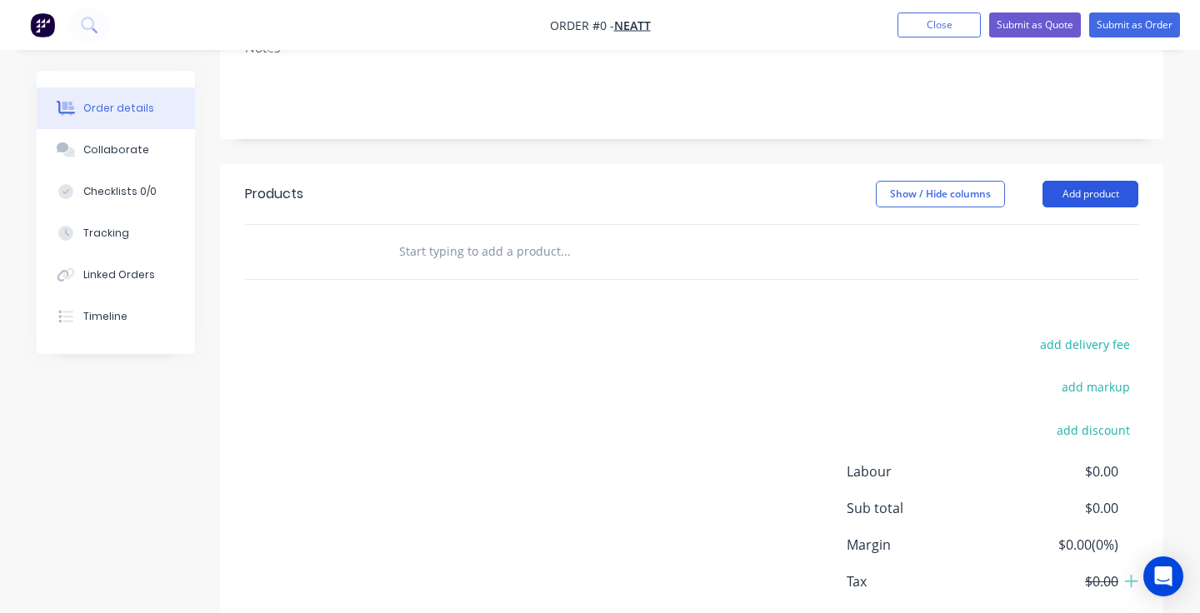
click at [1073, 195] on div "Order details Collaborate Checklists 0/0 Tracking Linked Orders Timeline Order …" at bounding box center [600, 246] width 1160 height 918
click at [1077, 197] on button "Add product" at bounding box center [1090, 194] width 96 height 27
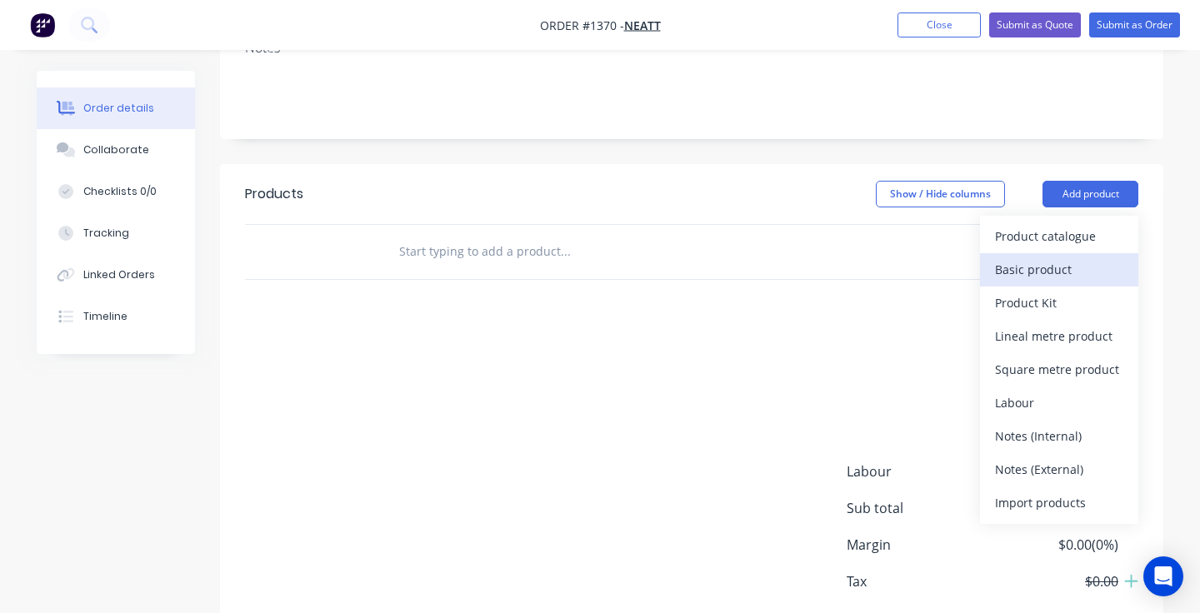
click at [1068, 270] on div "Basic product" at bounding box center [1059, 269] width 128 height 24
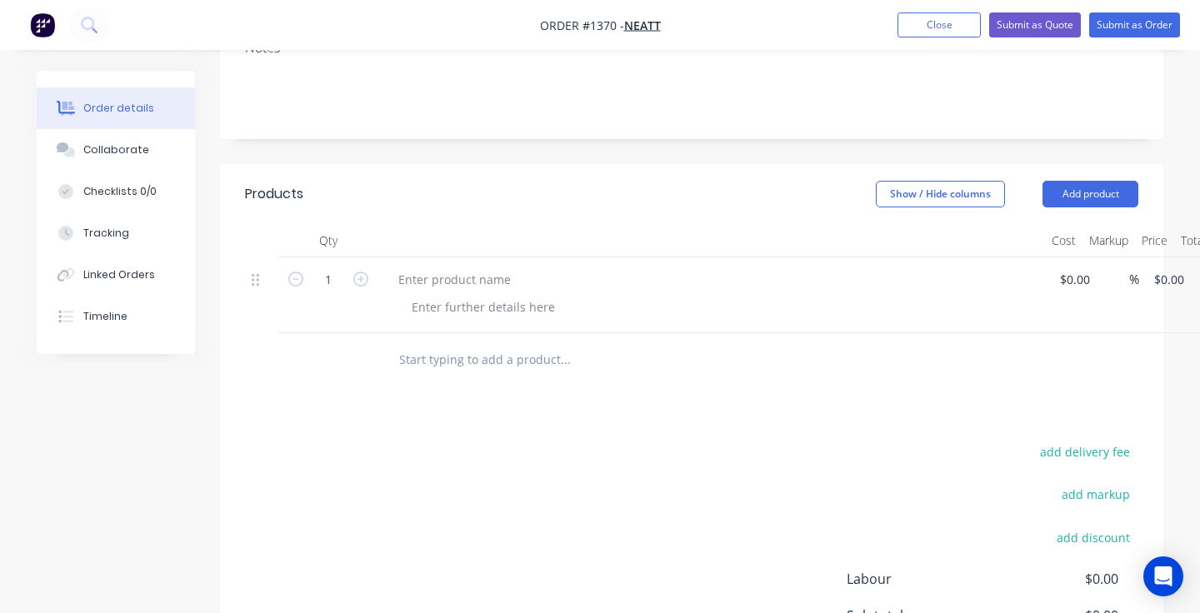
click at [1088, 195] on button "Add product" at bounding box center [1090, 194] width 96 height 27
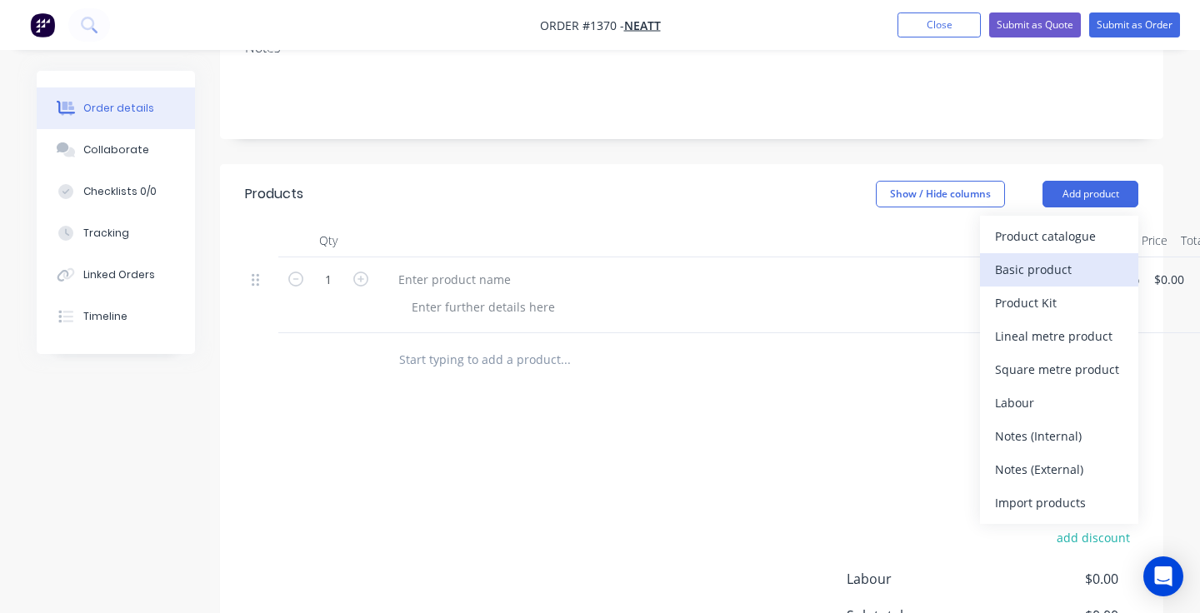
click at [1077, 263] on div "Basic product" at bounding box center [1059, 269] width 128 height 24
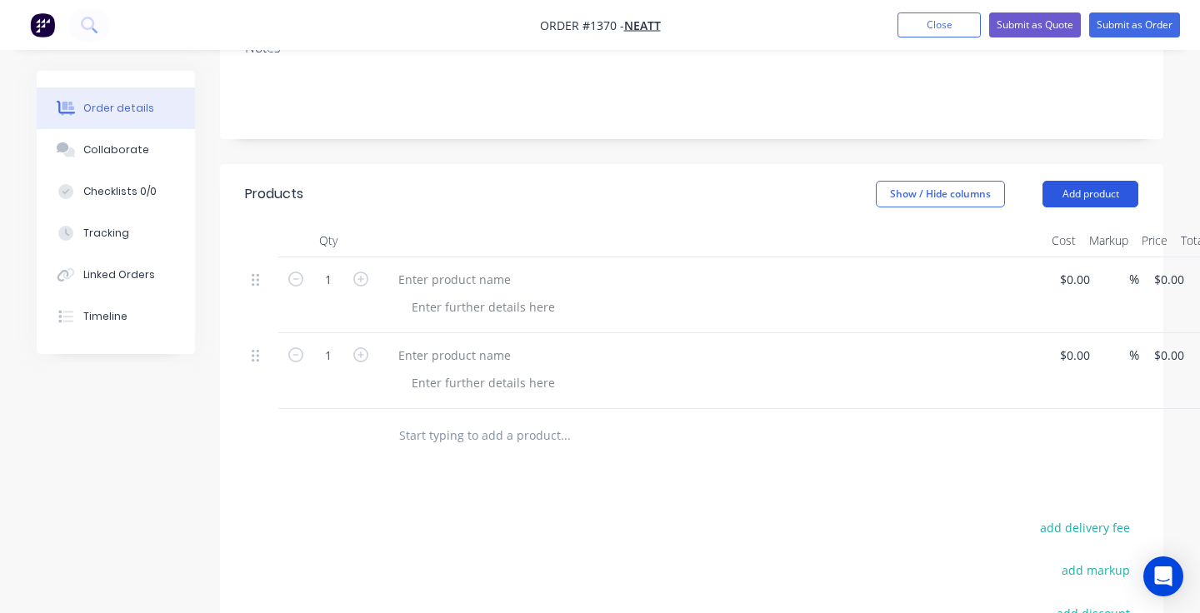
click at [1095, 195] on button "Add product" at bounding box center [1090, 194] width 96 height 27
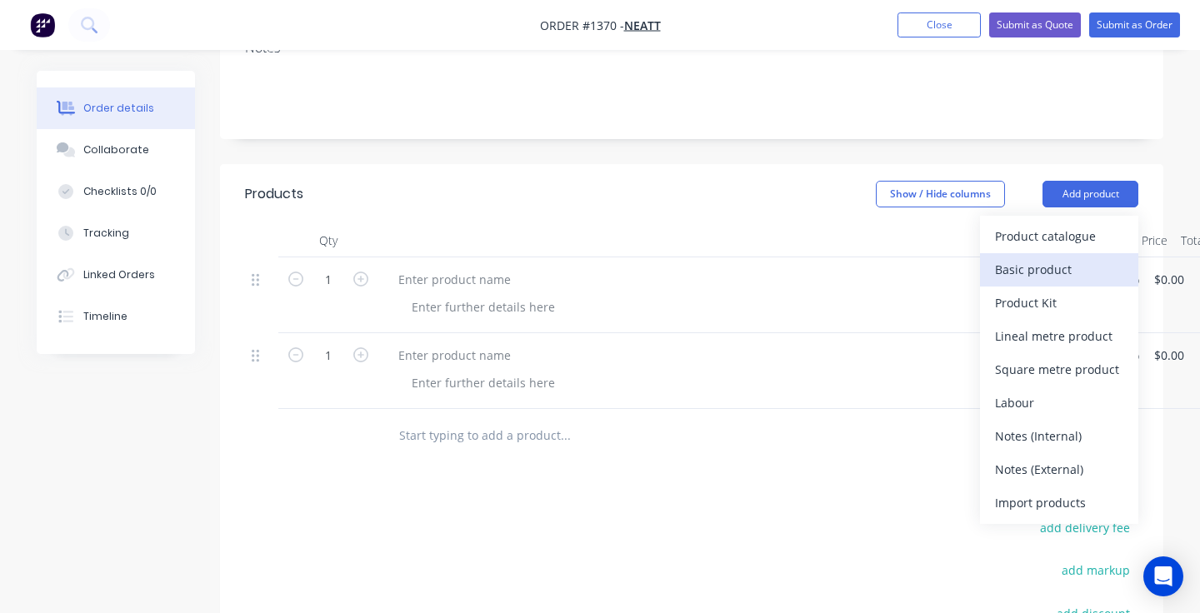
click at [1084, 270] on div "Basic product" at bounding box center [1059, 269] width 128 height 24
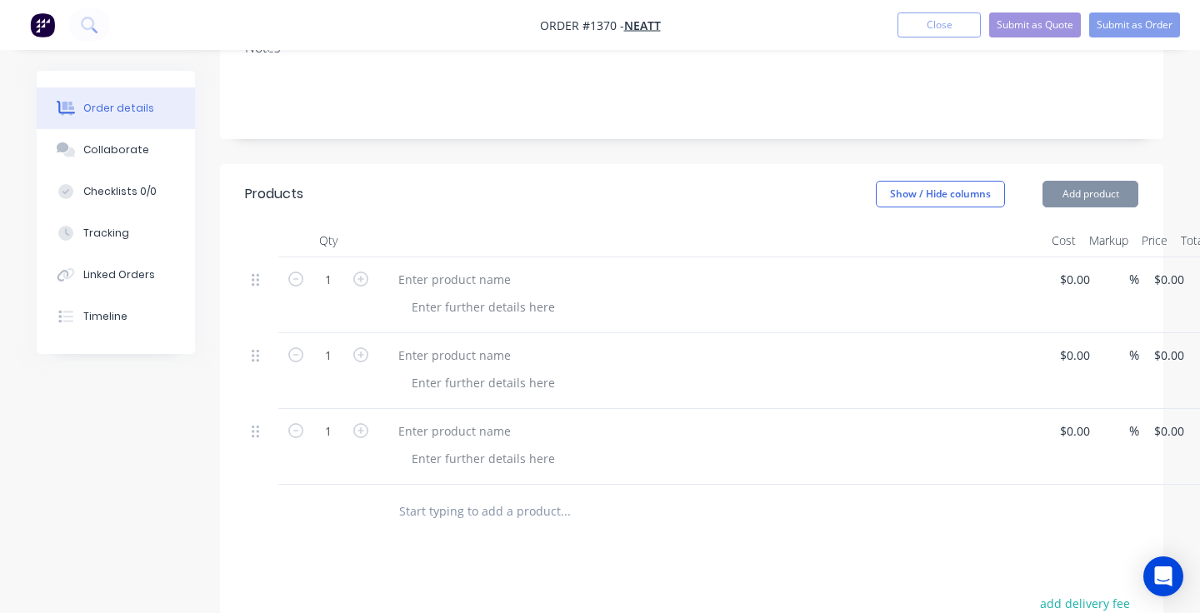
click at [496, 266] on div at bounding box center [711, 295] width 667 height 76
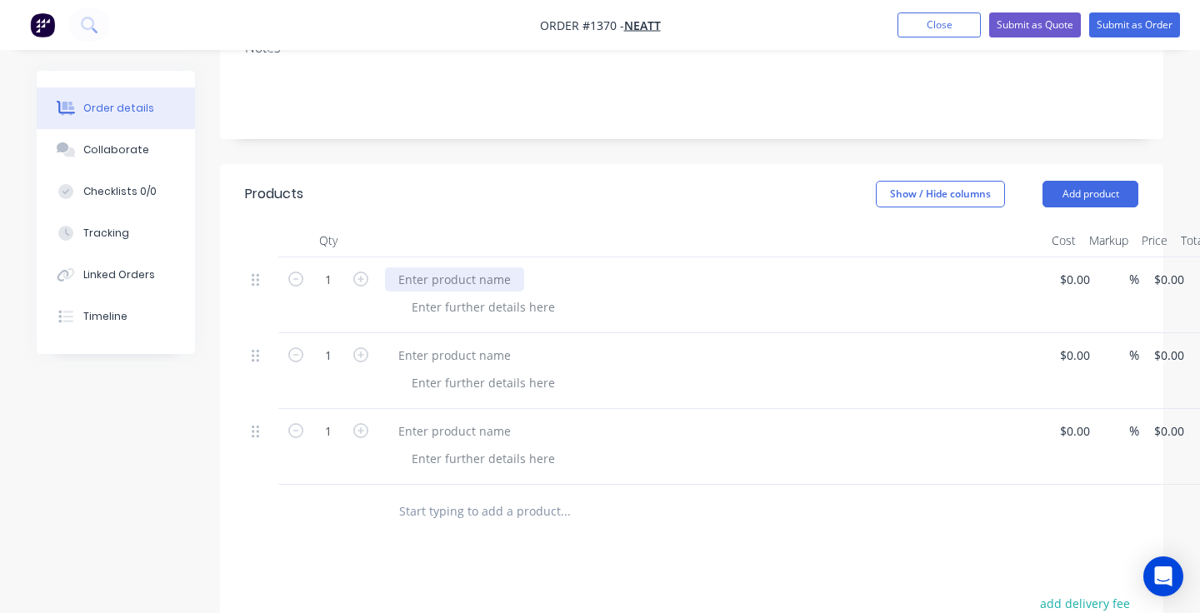
click at [496, 273] on div at bounding box center [454, 279] width 139 height 24
paste div
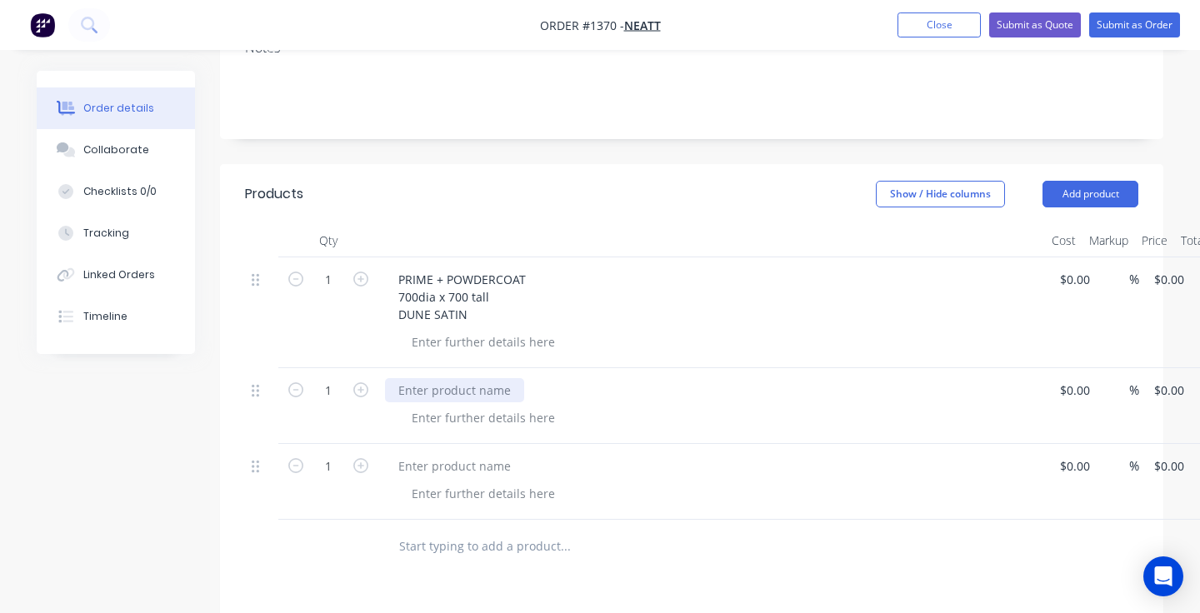
click at [457, 392] on div at bounding box center [454, 390] width 139 height 24
paste div
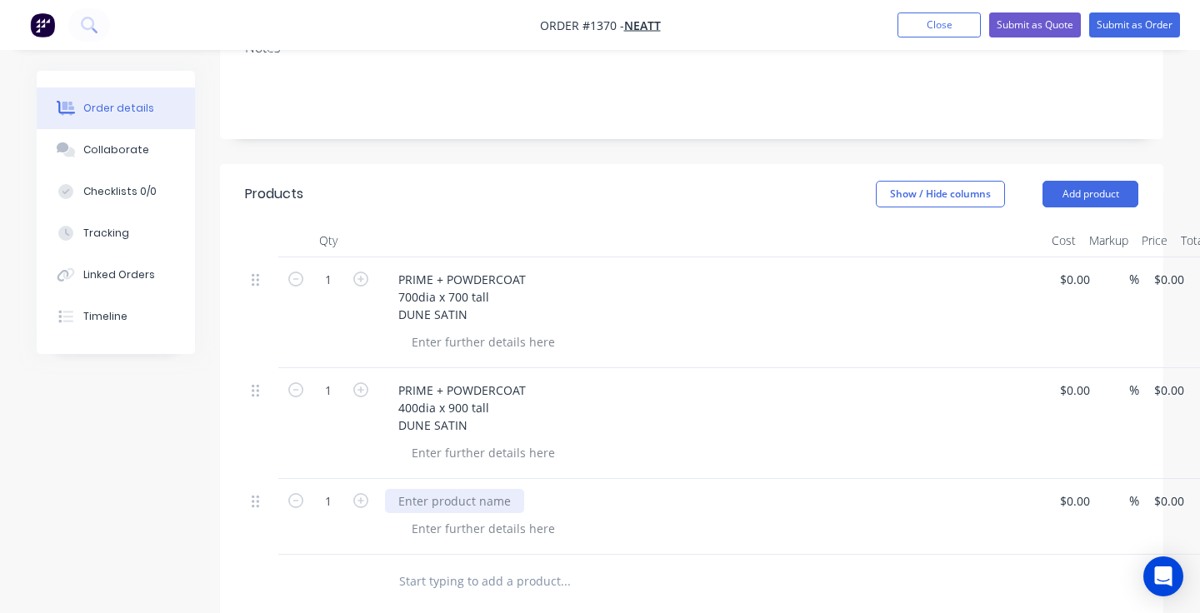
click at [421, 489] on div at bounding box center [454, 501] width 139 height 24
paste div
click at [358, 284] on icon "button" at bounding box center [360, 279] width 15 height 15
type input "2"
click at [361, 380] on button "button" at bounding box center [361, 388] width 22 height 17
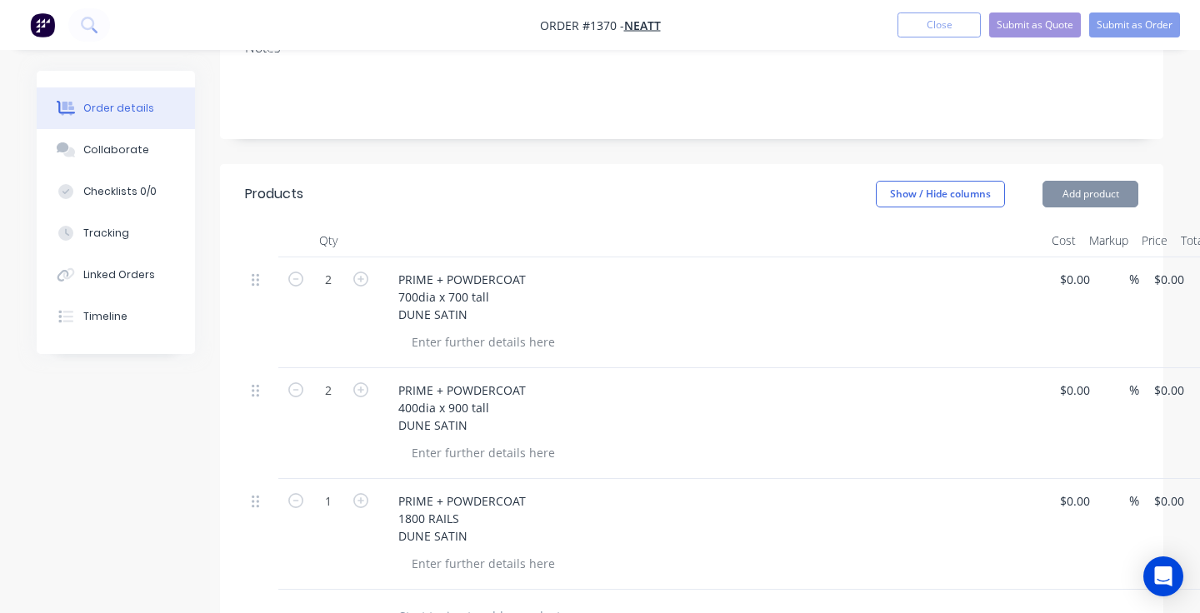
click at [361, 380] on button "button" at bounding box center [361, 388] width 22 height 17
type input "4"
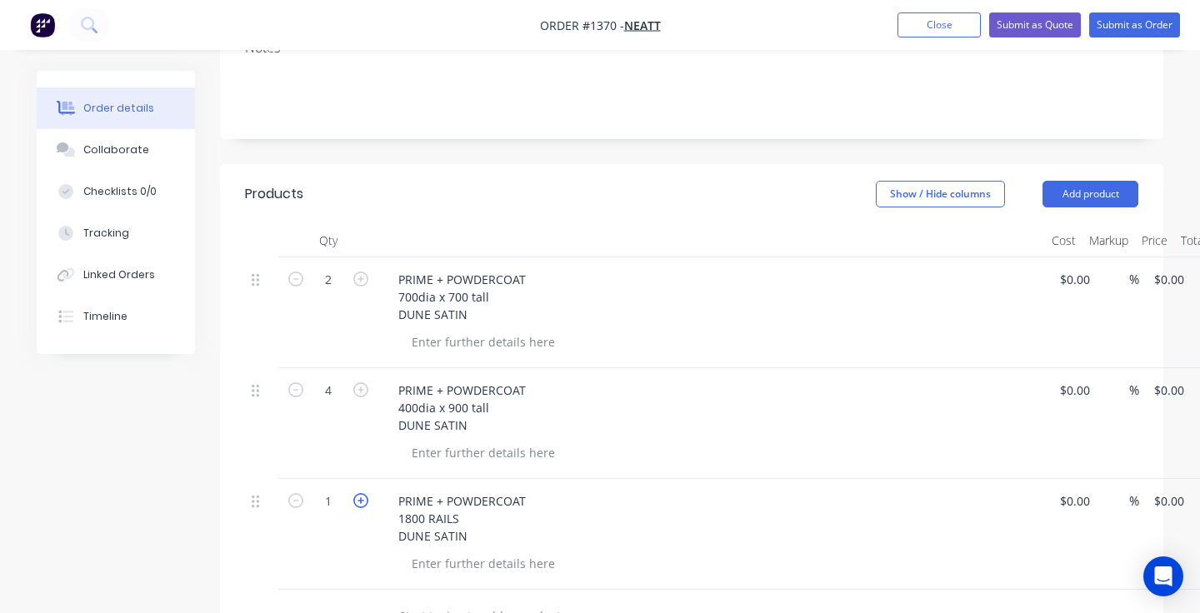
click at [360, 494] on icon "button" at bounding box center [360, 500] width 15 height 15
type input "4"
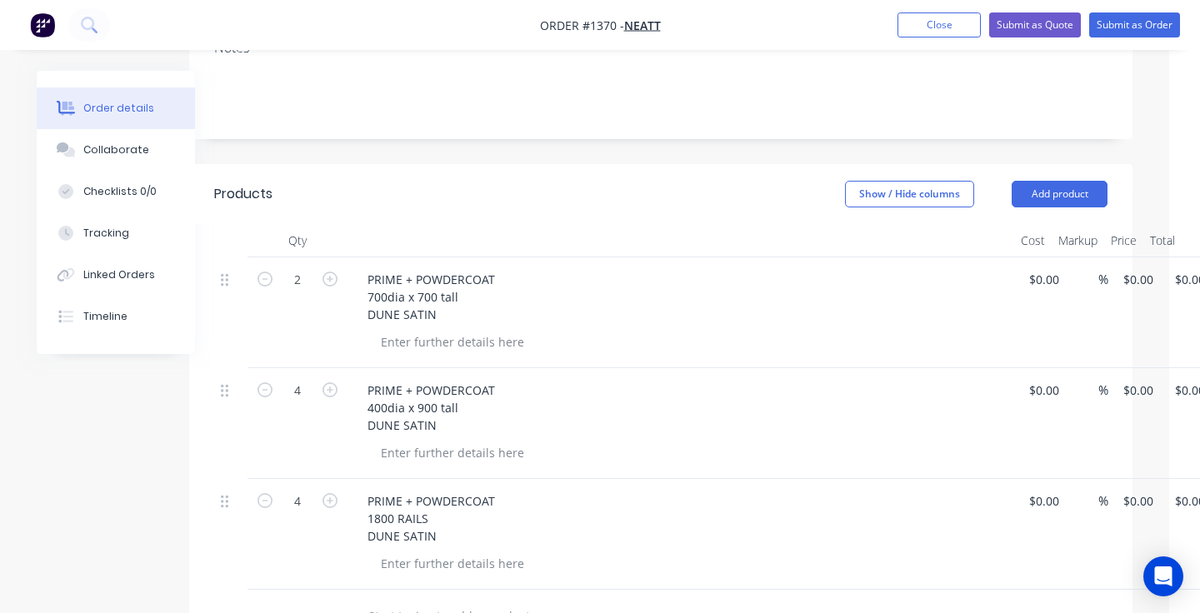
scroll to position [284, 84]
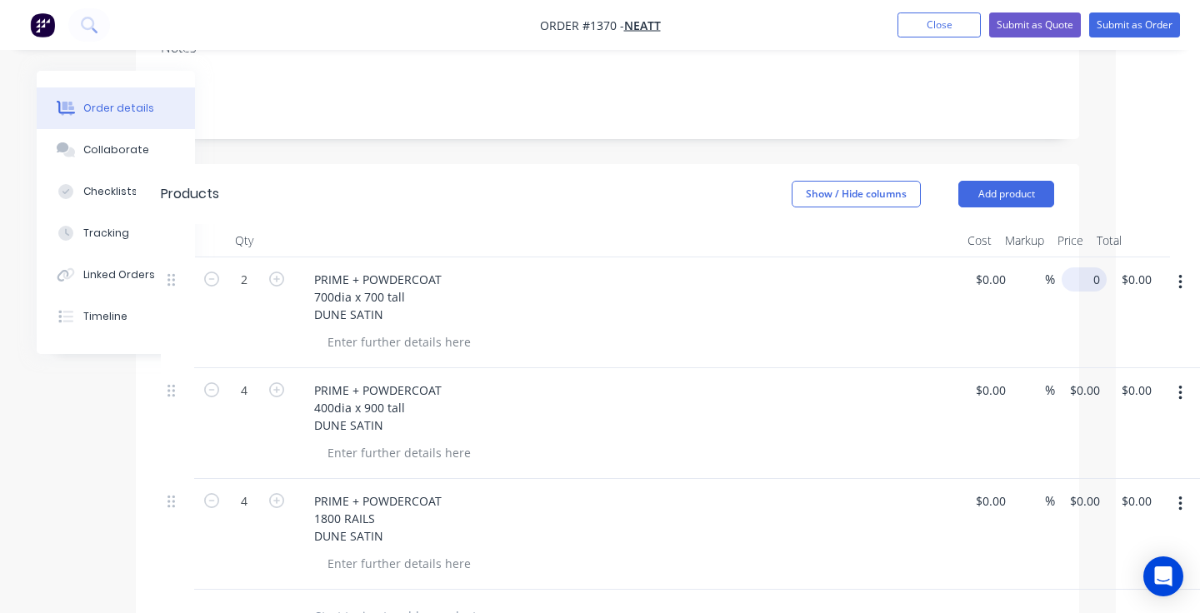
click at [1084, 287] on input "0" at bounding box center [1087, 279] width 38 height 24
type input "$120.00"
type input "$240.00"
click at [980, 319] on div "$0.00 $0.00" at bounding box center [987, 312] width 52 height 111
click at [1071, 384] on input "0" at bounding box center [1077, 390] width 19 height 24
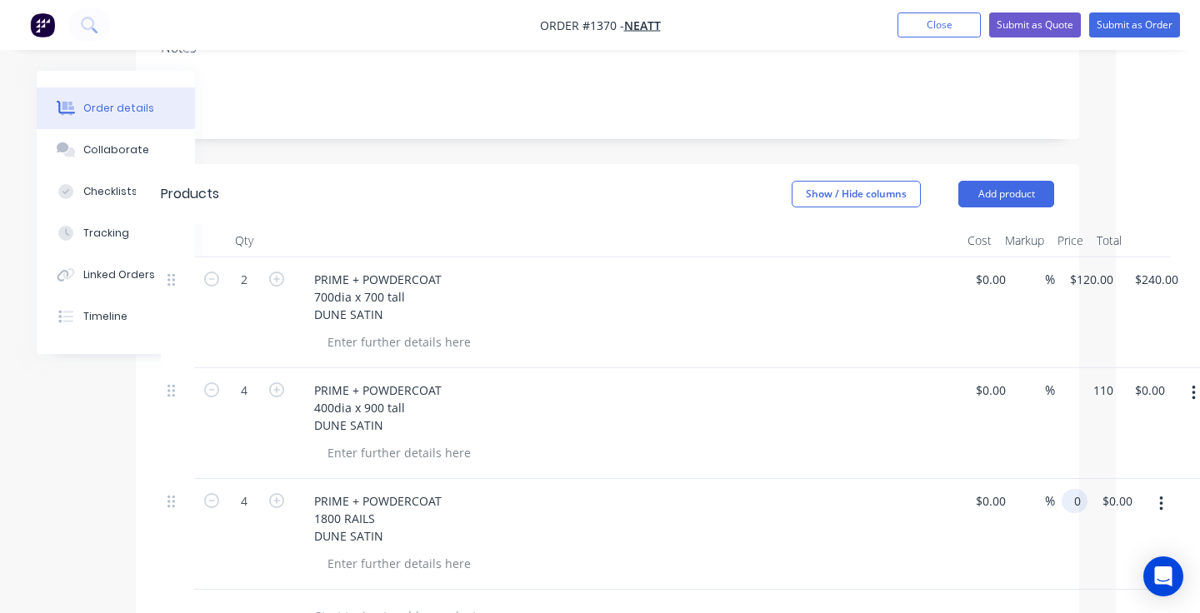
type input "$110.00"
type input "0"
click at [1054, 507] on div "4 PRIME + POWDERCOAT 1800 RAILS DUNE SATIN $0.00 $0.00 % 0 0 $0.00 $0.00" at bounding box center [607, 534] width 893 height 111
type input "$440.00"
type input "$70.00"
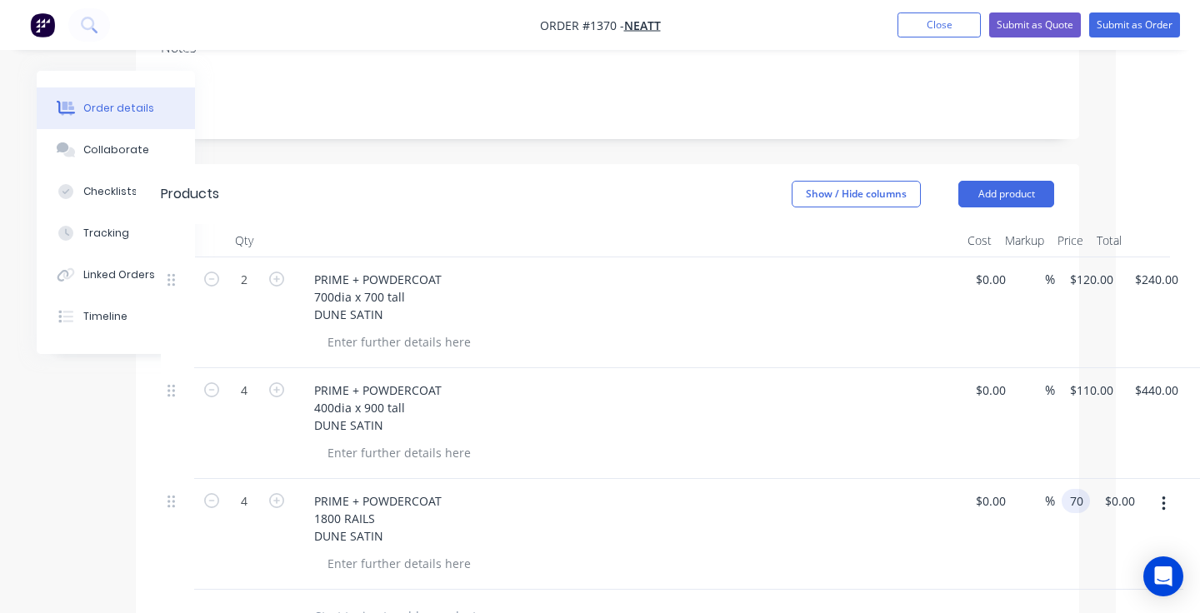
type input "$280.00"
click at [779, 566] on div at bounding box center [634, 564] width 640 height 24
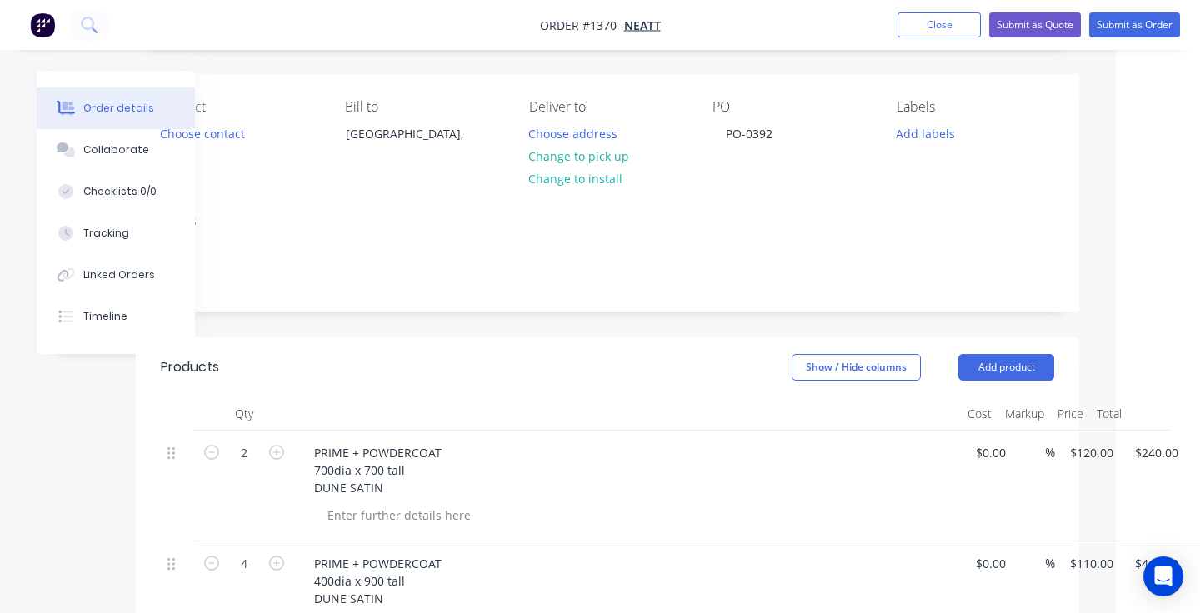
scroll to position [80, 84]
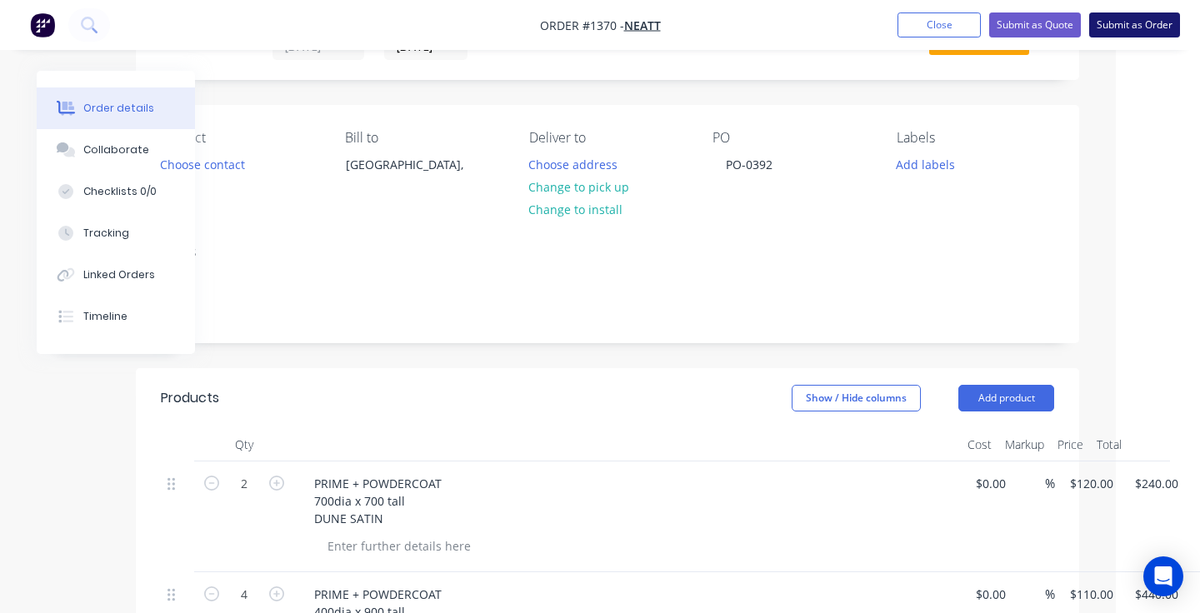
click at [1120, 30] on button "Submit as Order" at bounding box center [1134, 24] width 91 height 25
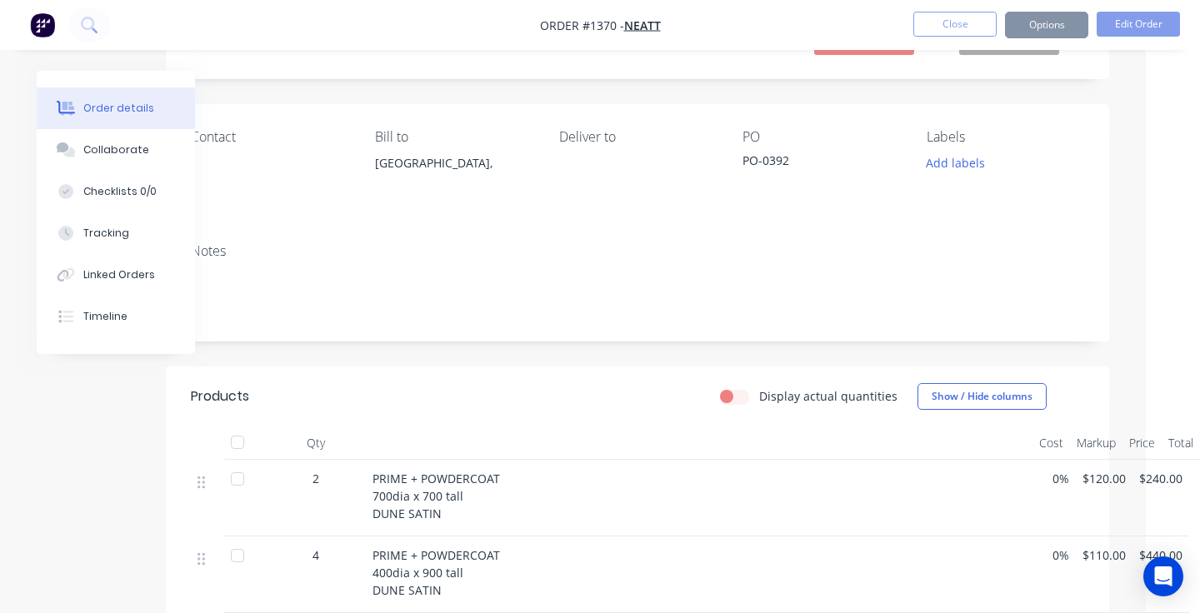
scroll to position [0, 0]
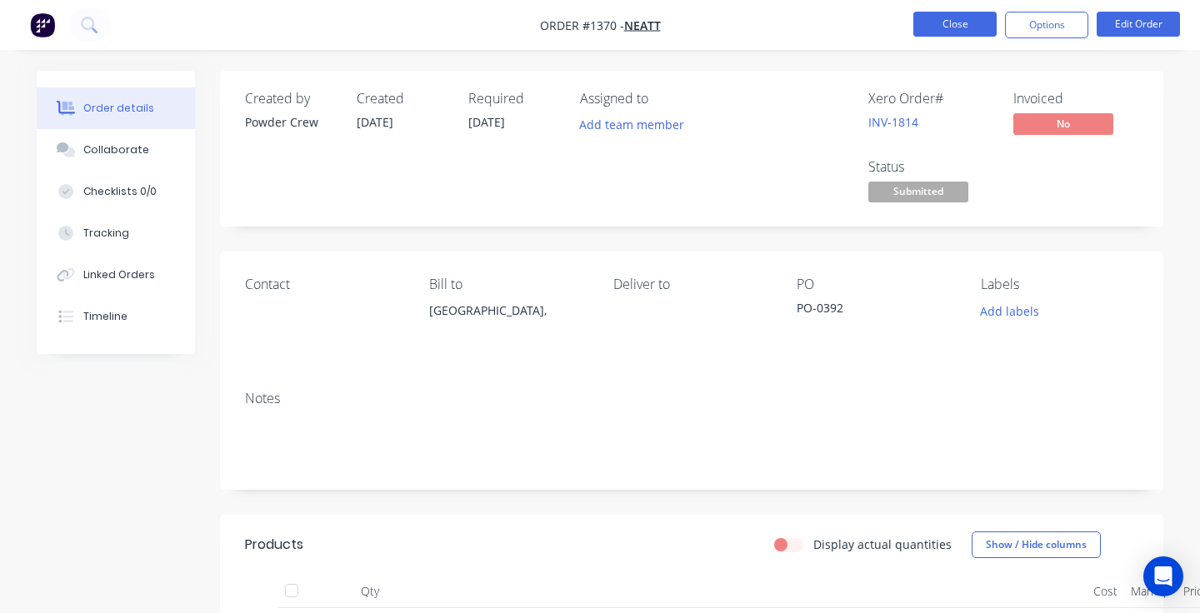
click at [945, 29] on button "Close" at bounding box center [954, 24] width 83 height 25
